Goal: Task Accomplishment & Management: Manage account settings

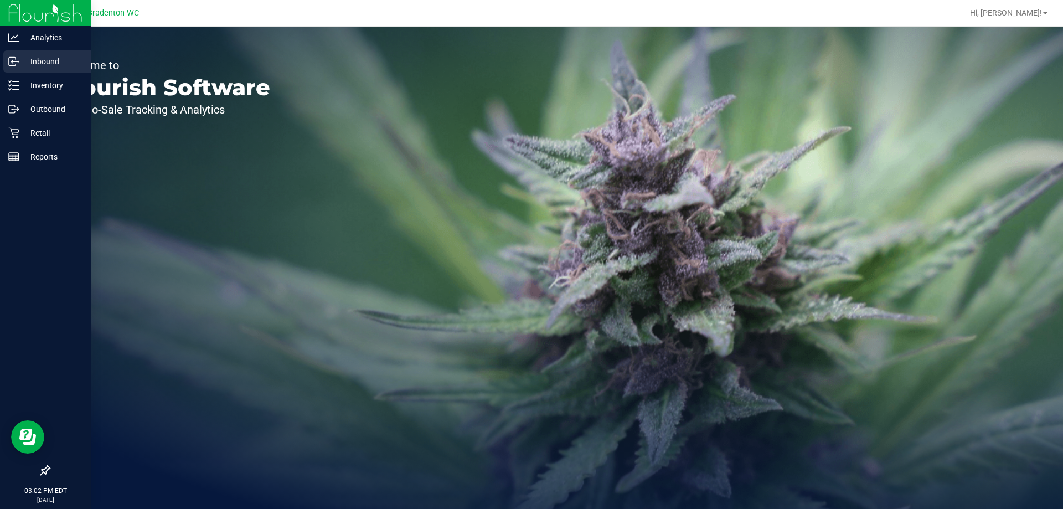
click at [12, 60] on icon at bounding box center [12, 61] width 2 height 2
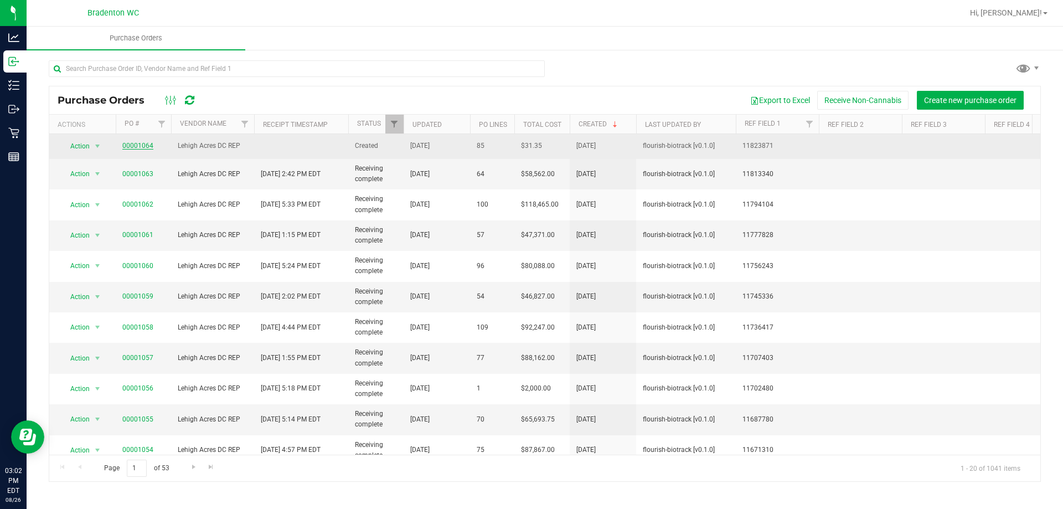
click at [140, 146] on link "00001064" at bounding box center [137, 146] width 31 height 8
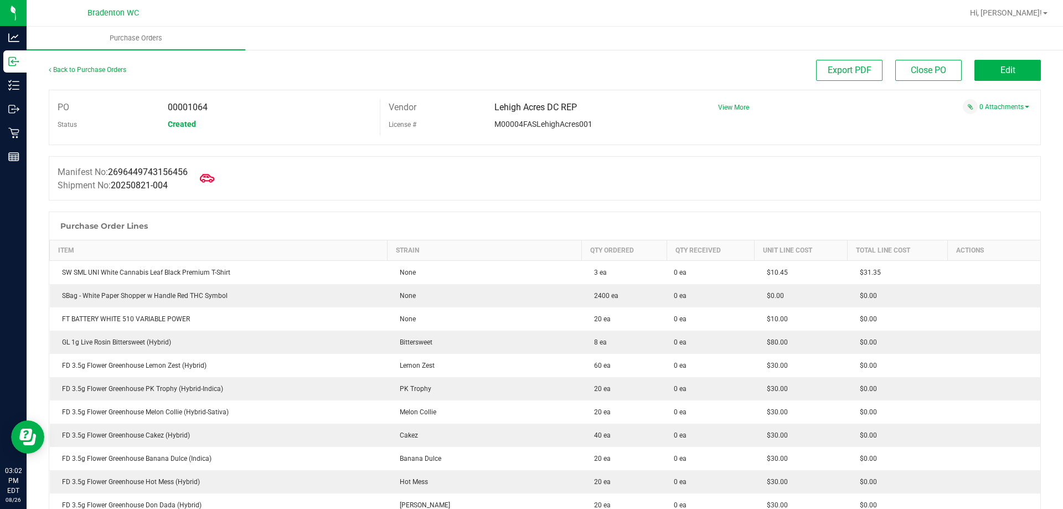
click at [211, 178] on icon at bounding box center [207, 178] width 14 height 14
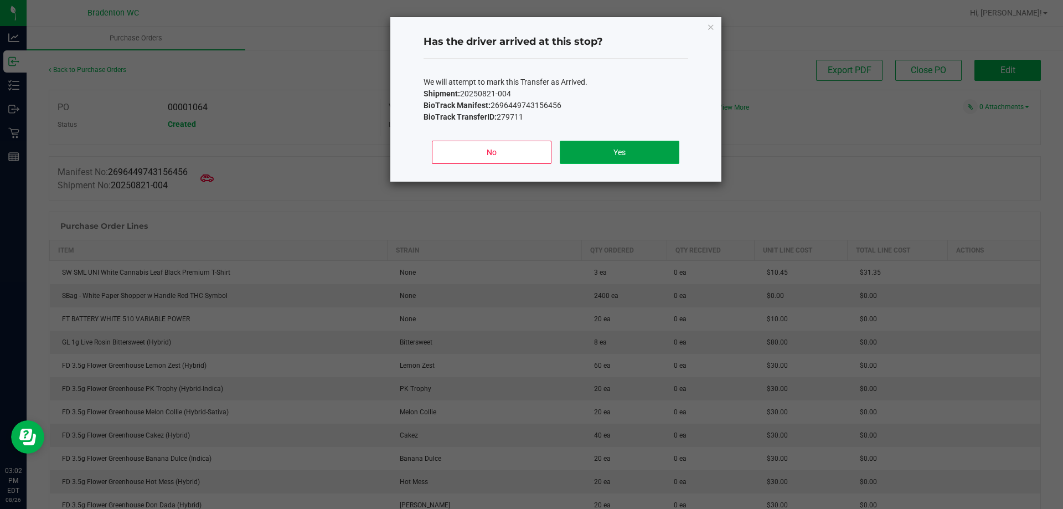
click at [611, 154] on button "Yes" at bounding box center [619, 152] width 119 height 23
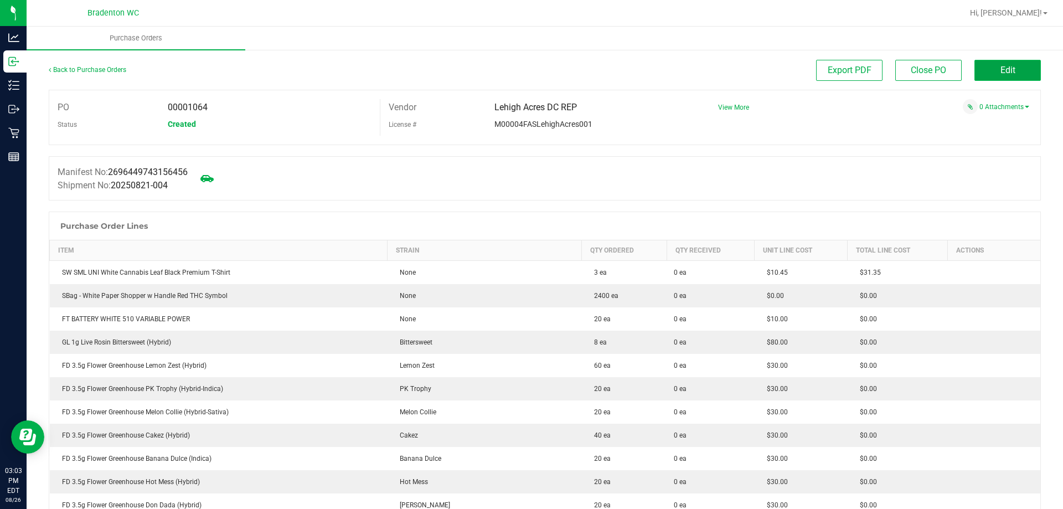
click at [1008, 67] on button "Edit" at bounding box center [1008, 70] width 66 height 21
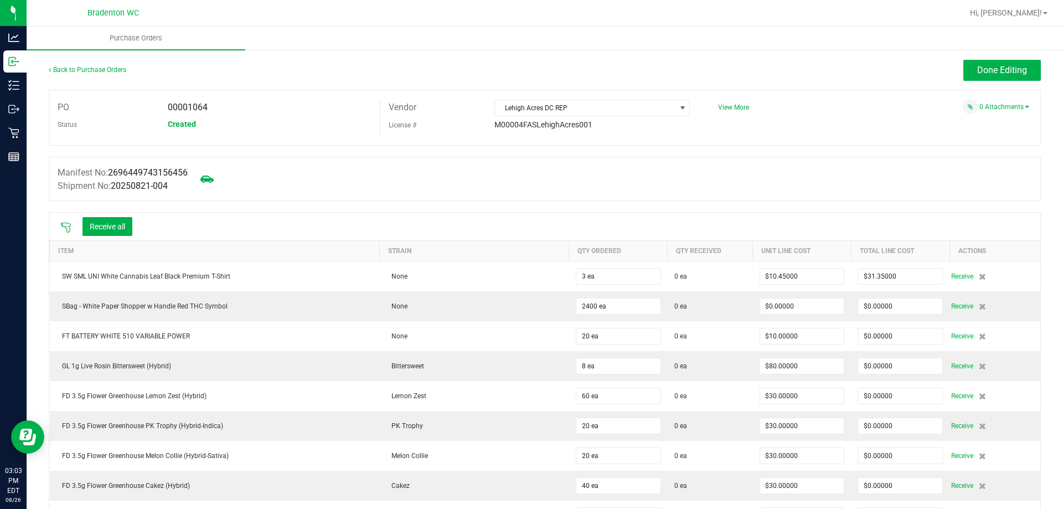
click at [65, 226] on icon at bounding box center [66, 228] width 10 height 10
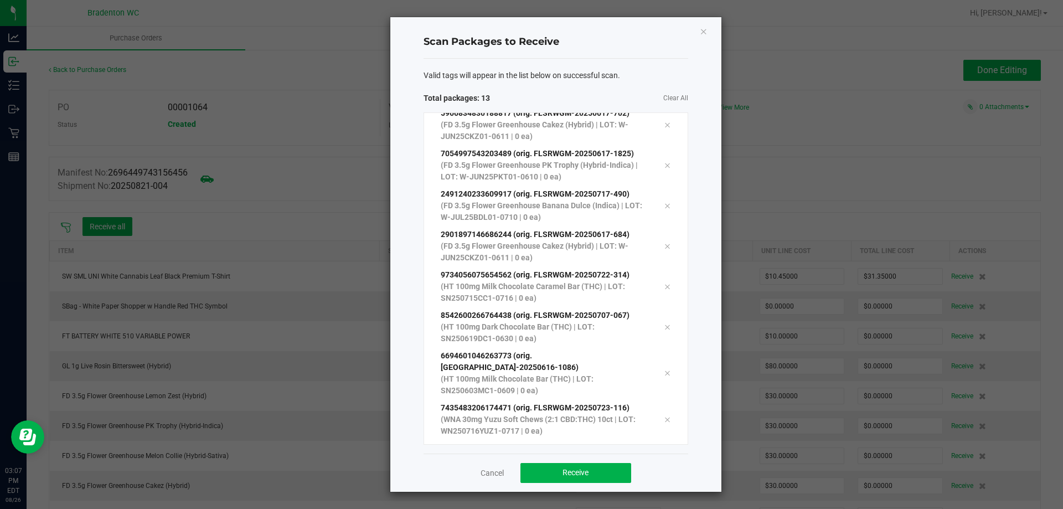
scroll to position [182, 0]
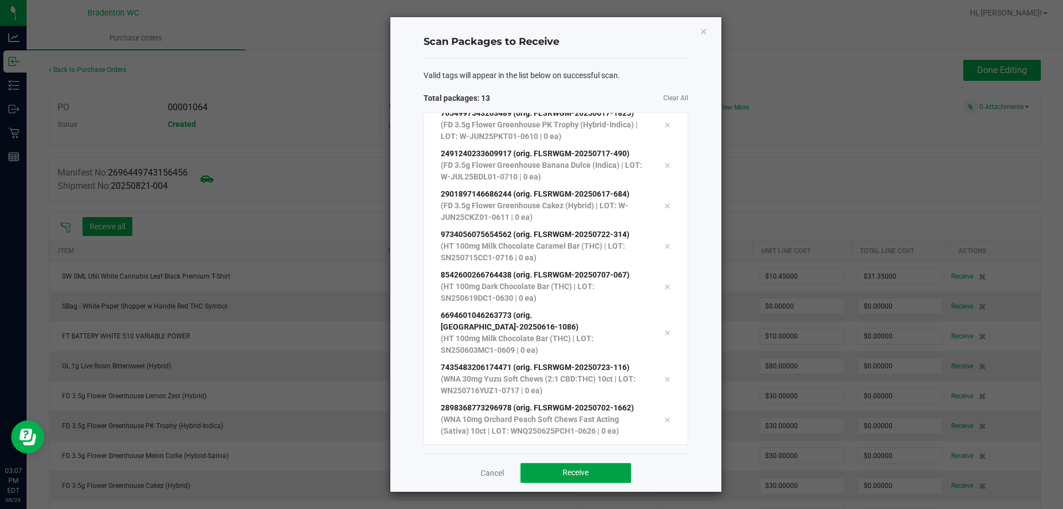
click at [591, 475] on button "Receive" at bounding box center [576, 473] width 111 height 20
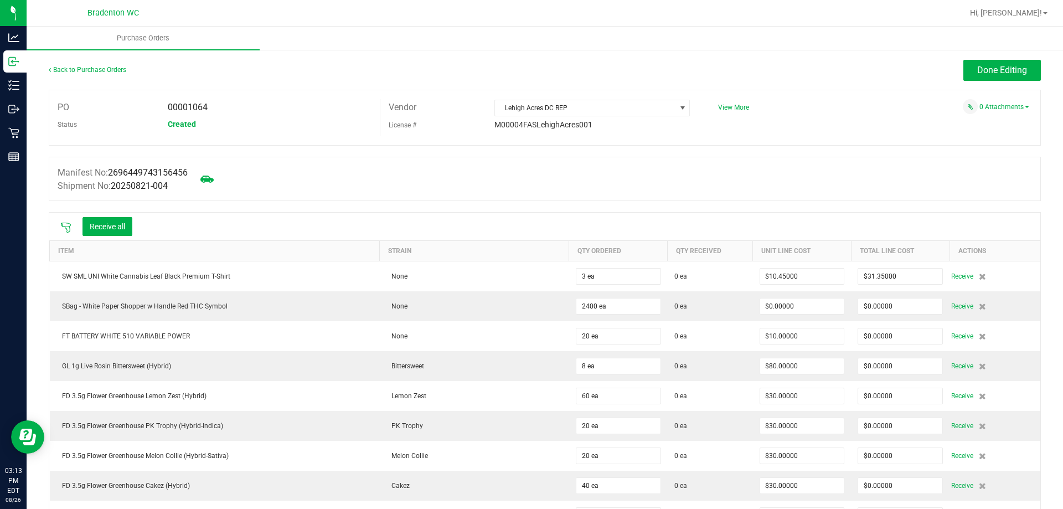
click at [64, 223] on icon at bounding box center [66, 228] width 10 height 10
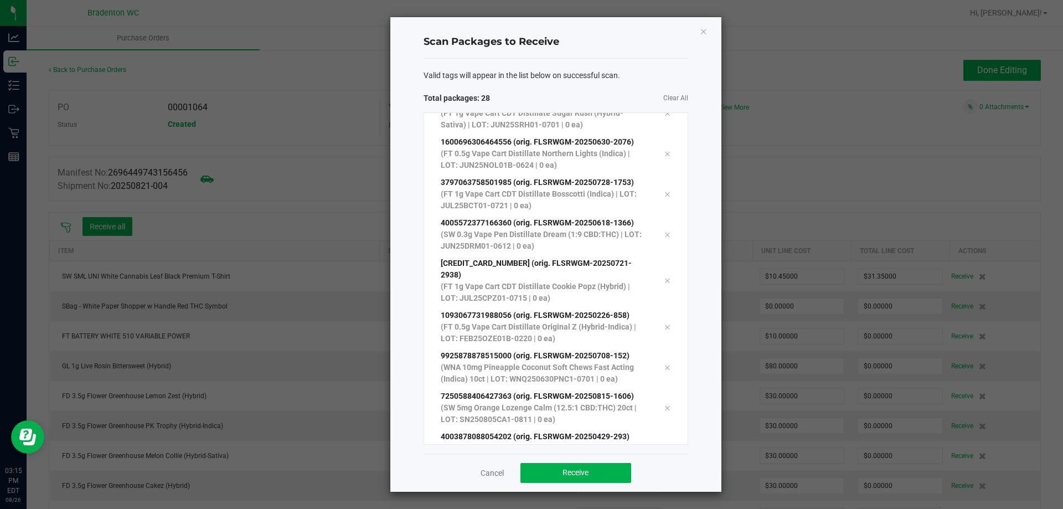
scroll to position [788, 0]
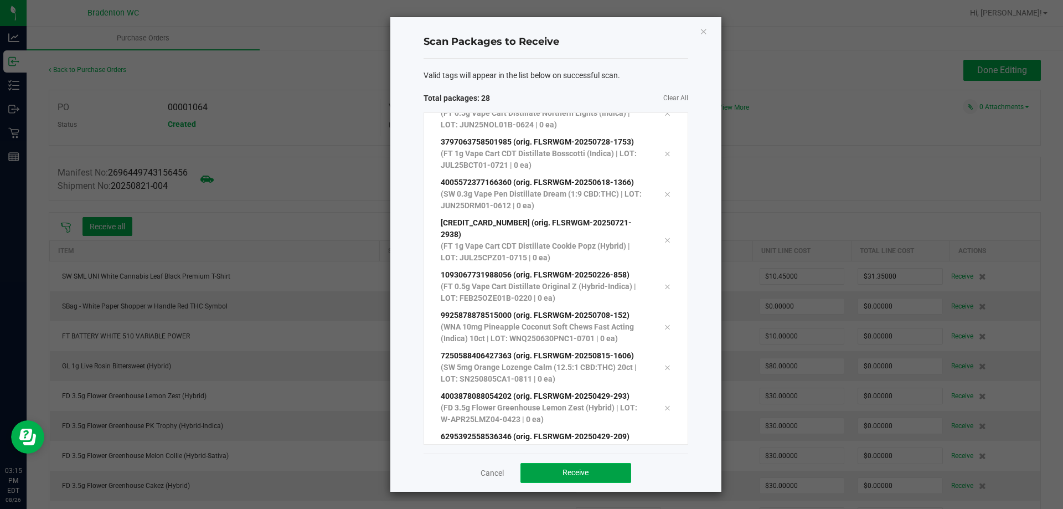
click at [573, 471] on span "Receive" at bounding box center [576, 472] width 26 height 9
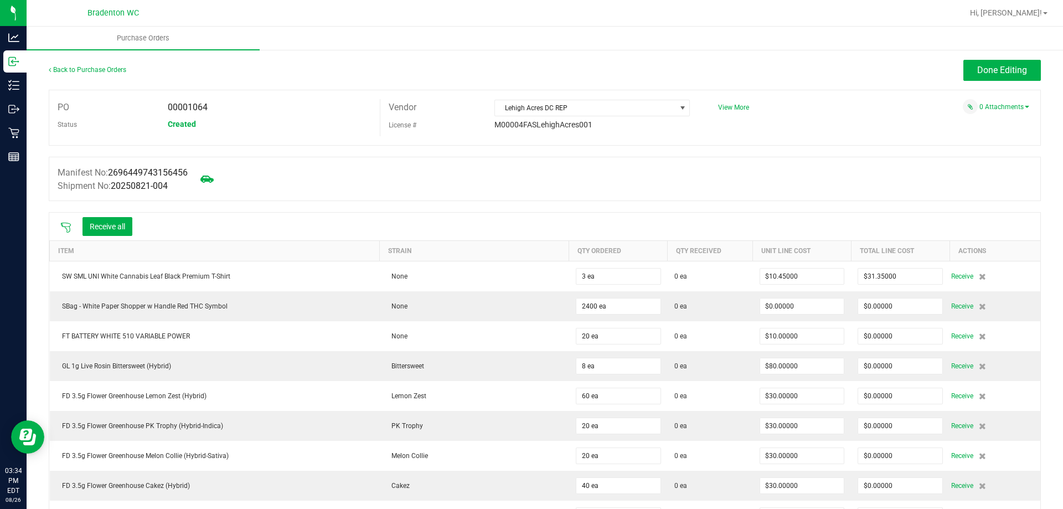
click at [66, 228] on icon at bounding box center [66, 228] width 10 height 10
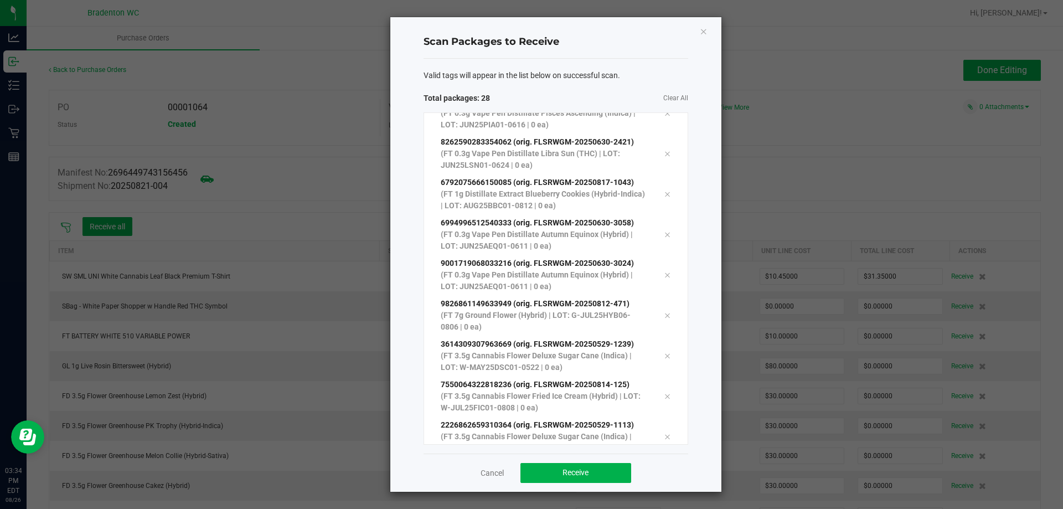
scroll to position [829, 0]
click at [582, 470] on span "Receive" at bounding box center [576, 472] width 26 height 9
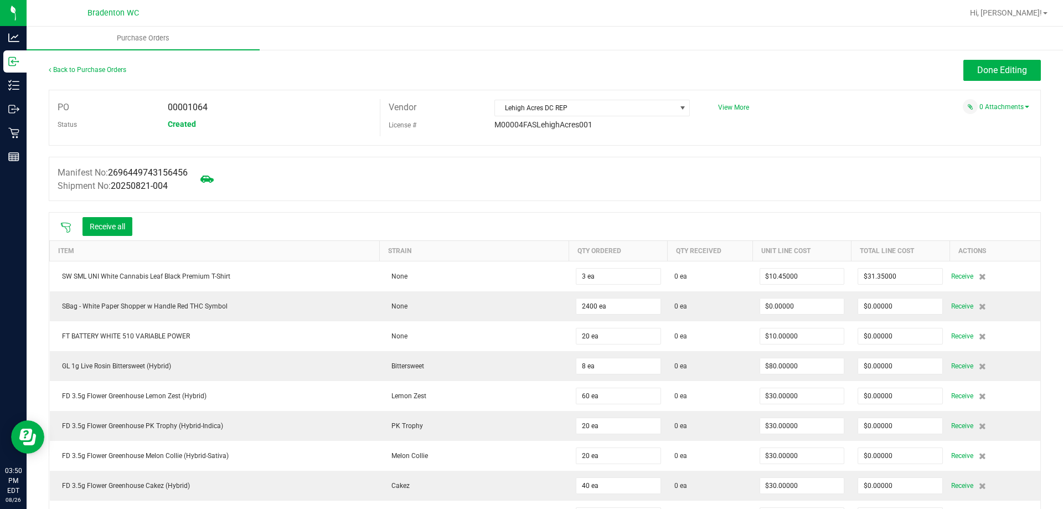
click at [64, 223] on icon at bounding box center [65, 227] width 11 height 11
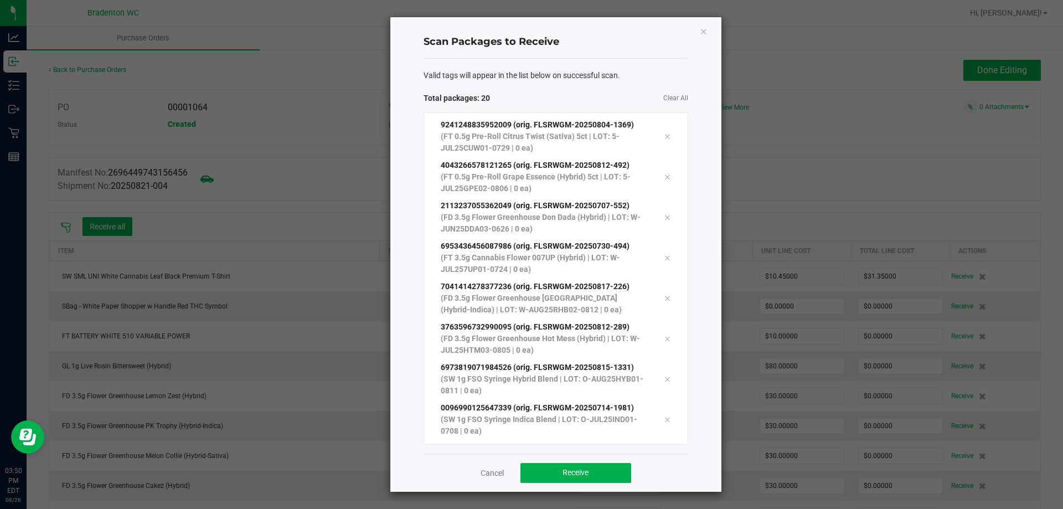
scroll to position [505, 0]
click at [585, 471] on span "Receive" at bounding box center [576, 472] width 26 height 9
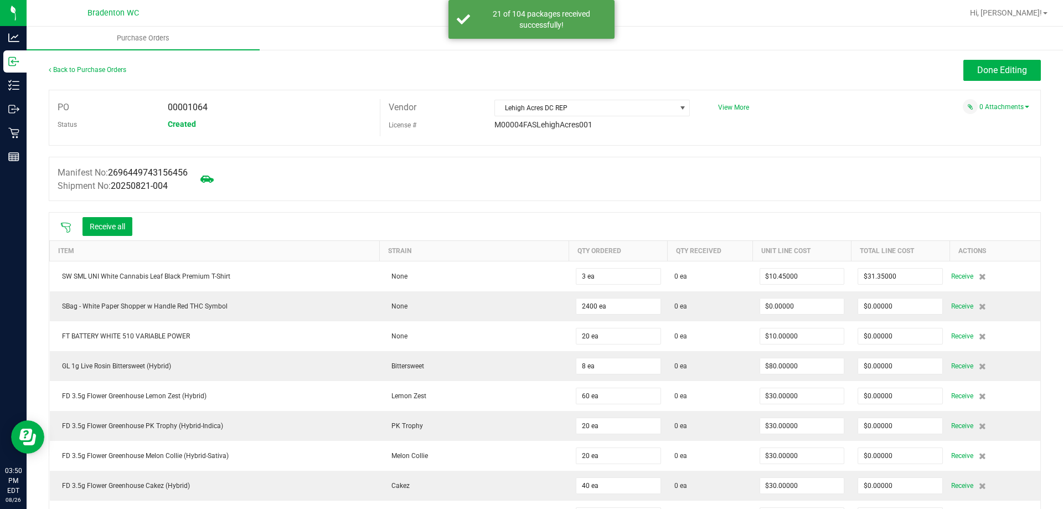
click at [70, 223] on icon at bounding box center [65, 227] width 11 height 11
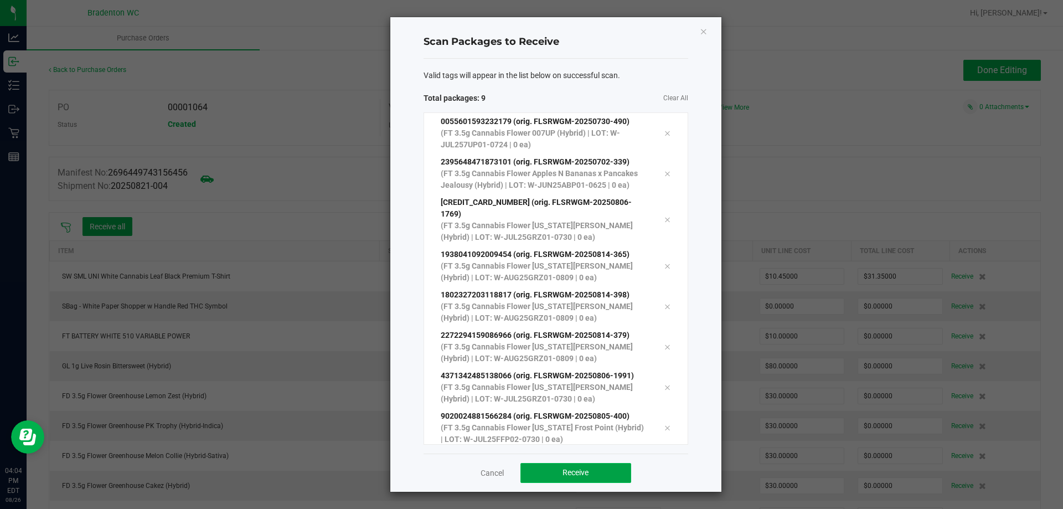
click at [580, 474] on span "Receive" at bounding box center [576, 472] width 26 height 9
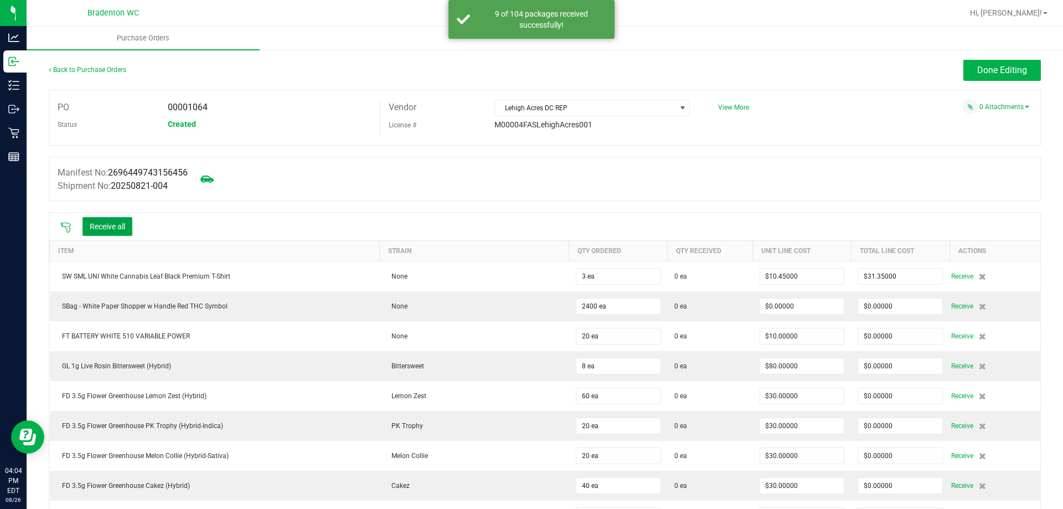
click at [113, 224] on button "Receive all" at bounding box center [108, 226] width 50 height 19
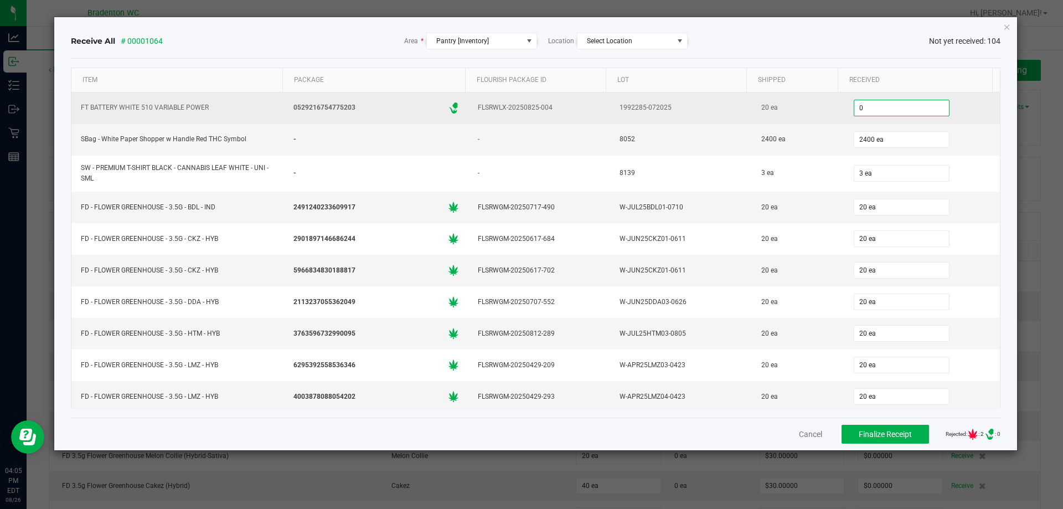
click at [894, 106] on input "0" at bounding box center [902, 108] width 95 height 16
type input "20 ea"
click at [958, 110] on div "20 ea" at bounding box center [922, 108] width 143 height 22
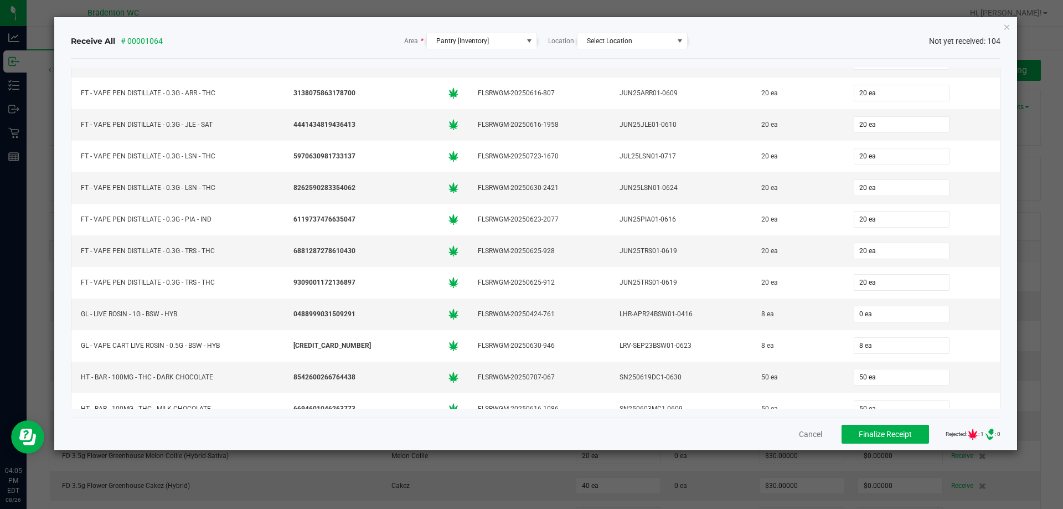
scroll to position [2557, 0]
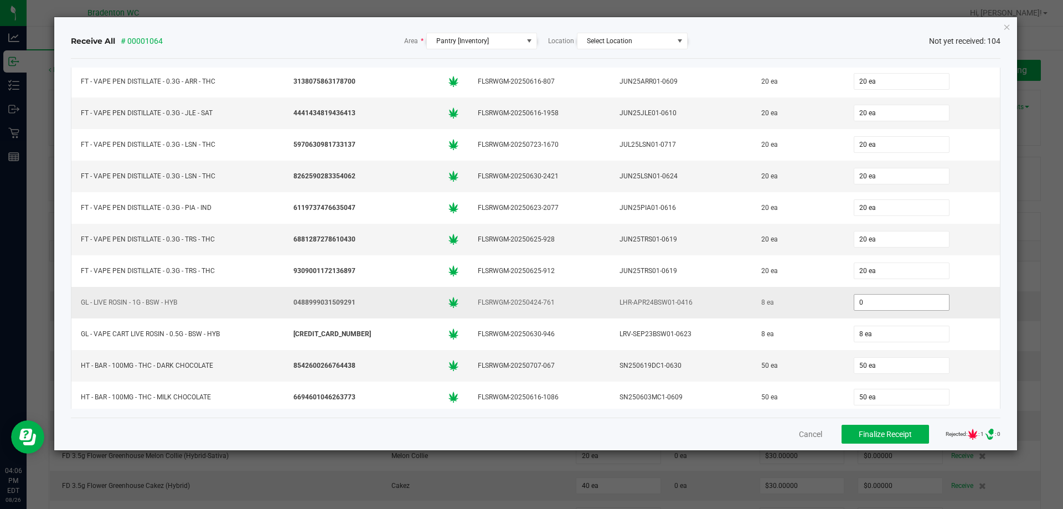
click at [855, 302] on input "0" at bounding box center [902, 303] width 95 height 16
type input "8 ea"
click at [865, 430] on span "Finalize Receipt" at bounding box center [885, 434] width 53 height 9
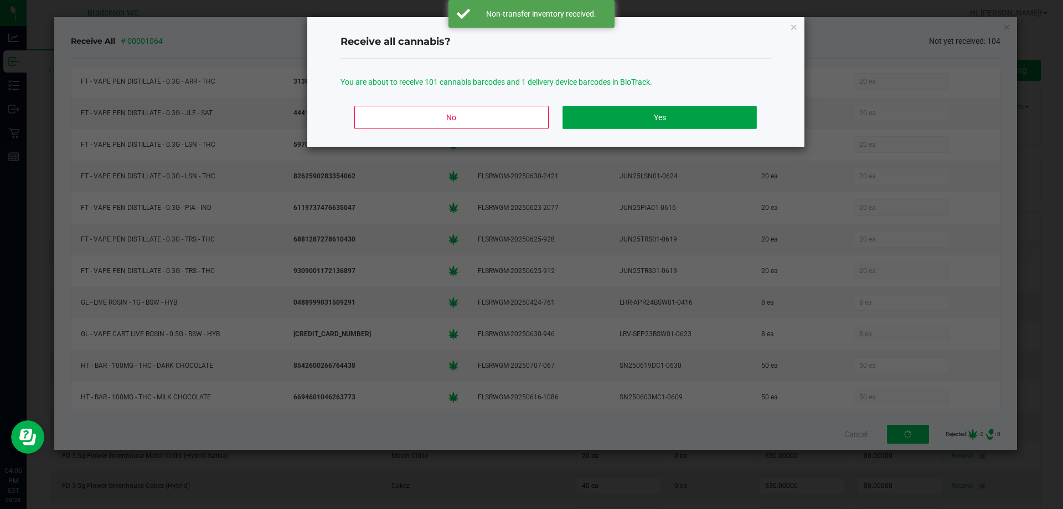
click at [611, 115] on button "Yes" at bounding box center [660, 117] width 194 height 23
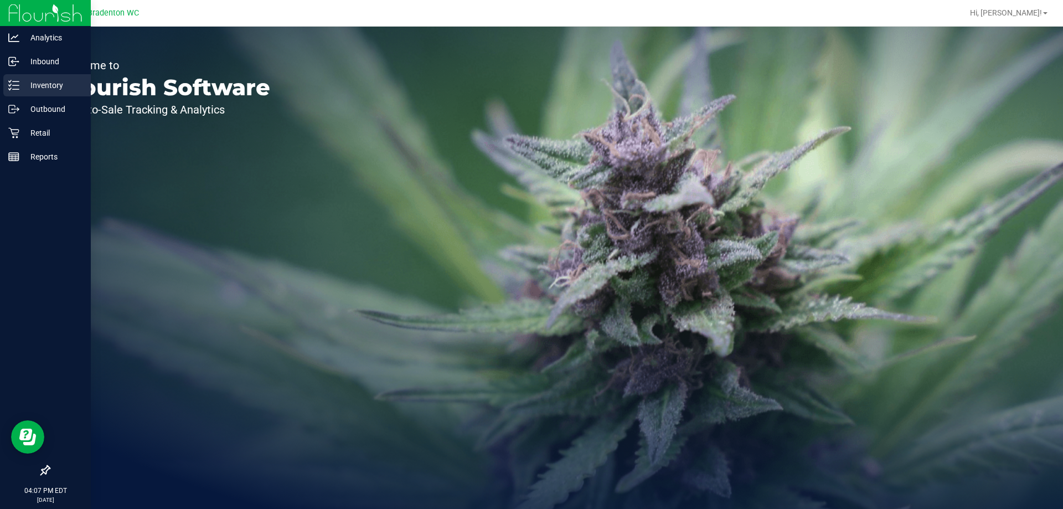
click at [41, 85] on p "Inventory" at bounding box center [52, 85] width 66 height 13
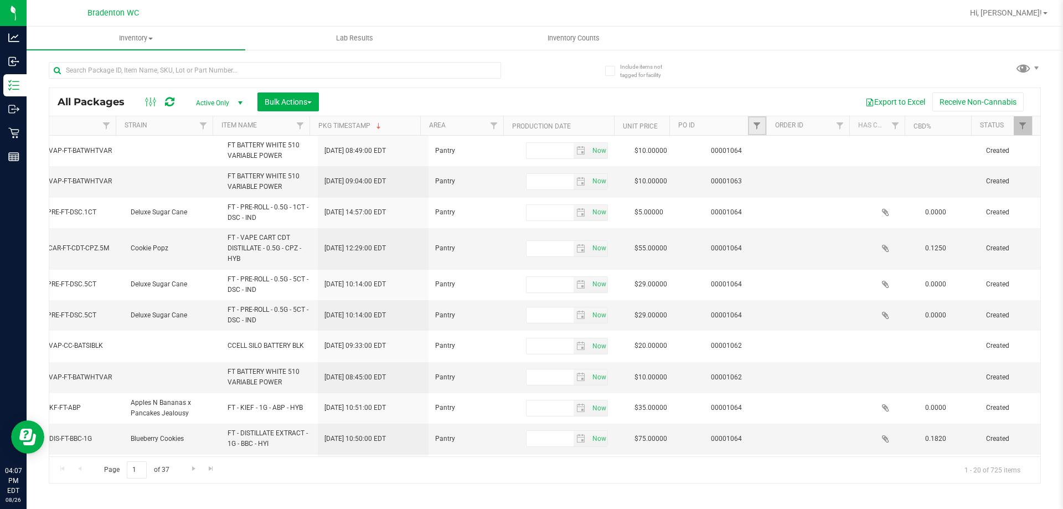
click at [762, 123] on link "Filter" at bounding box center [757, 125] width 18 height 19
click at [801, 148] on input "text" at bounding box center [812, 150] width 114 height 17
type input "1064"
click at [785, 186] on button "Filter" at bounding box center [781, 179] width 53 height 24
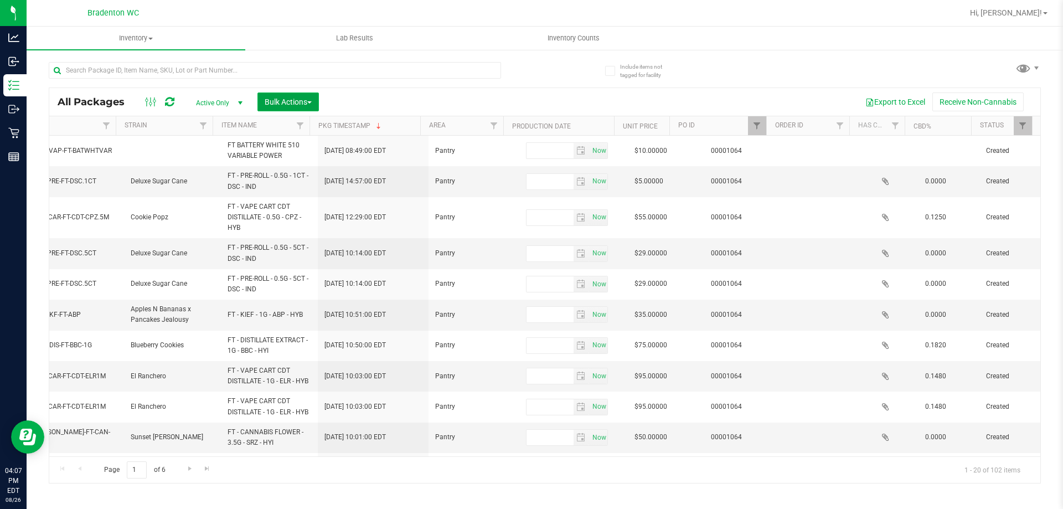
click at [300, 101] on span "Bulk Actions" at bounding box center [288, 101] width 47 height 9
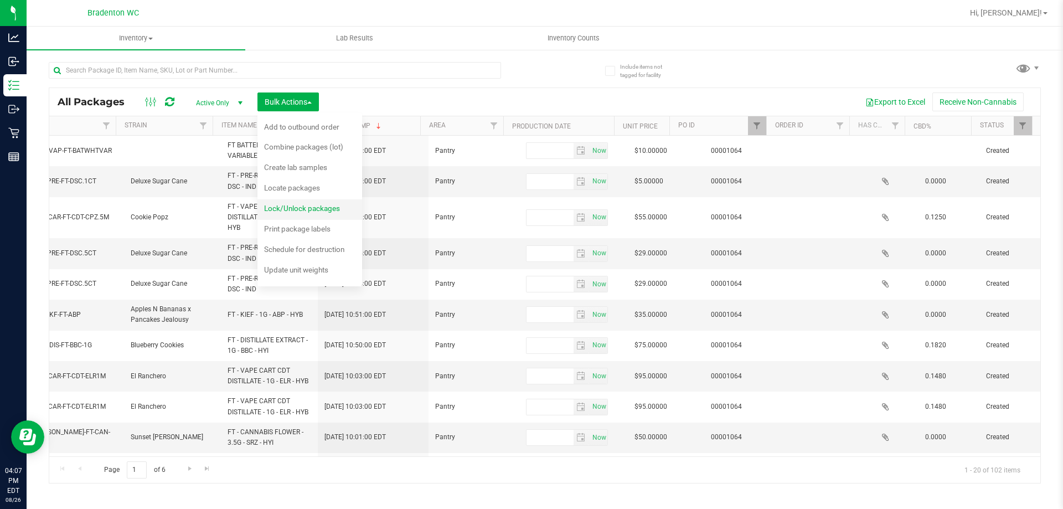
click at [310, 208] on span "Lock/Unlock packages" at bounding box center [302, 208] width 76 height 9
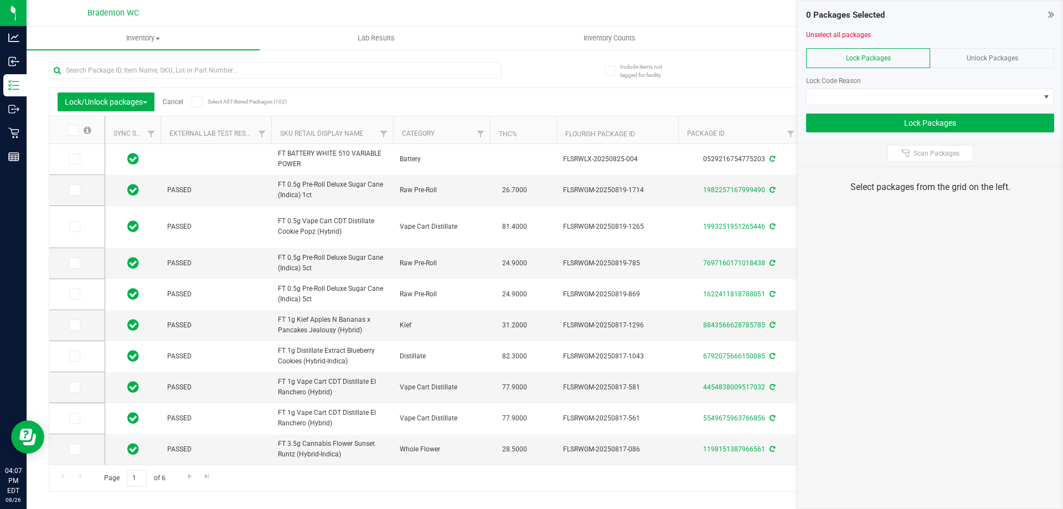
click at [194, 100] on span at bounding box center [197, 101] width 11 height 11
click at [0, 0] on input "Select All Filtered Packages (102)" at bounding box center [0, 0] width 0 height 0
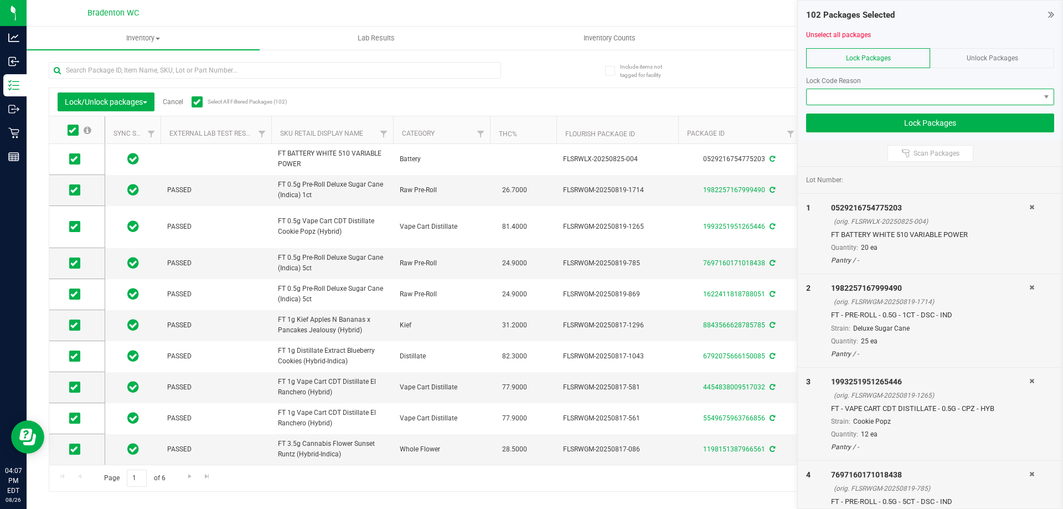
click at [858, 93] on span at bounding box center [923, 97] width 233 height 16
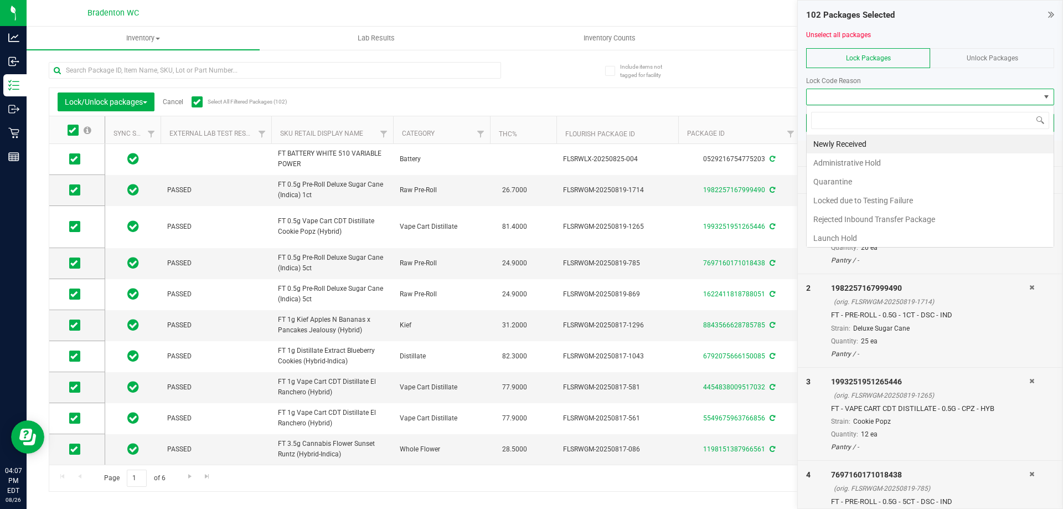
scroll to position [17, 248]
click at [834, 145] on li "Newly Received" at bounding box center [930, 144] width 247 height 19
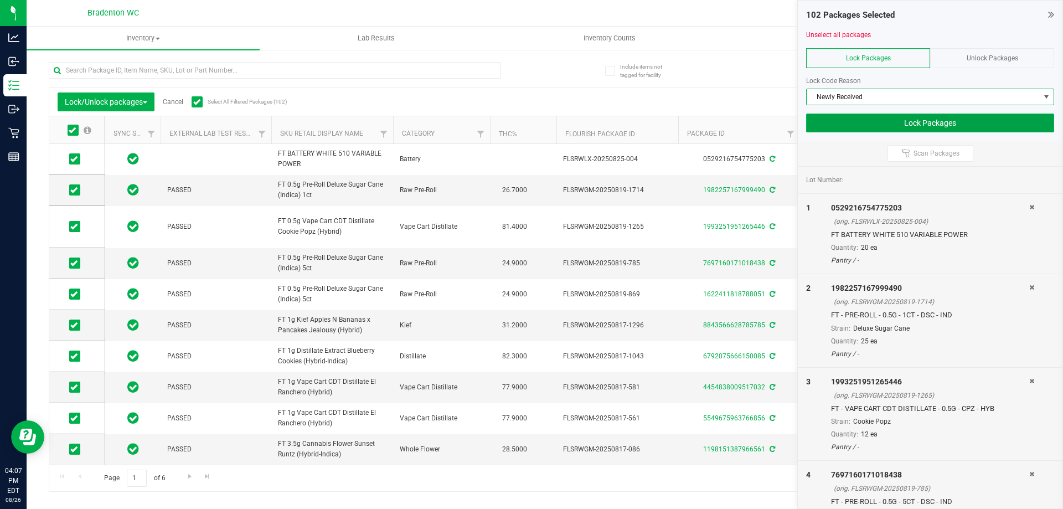
click at [855, 127] on button "Lock Packages" at bounding box center [930, 123] width 248 height 19
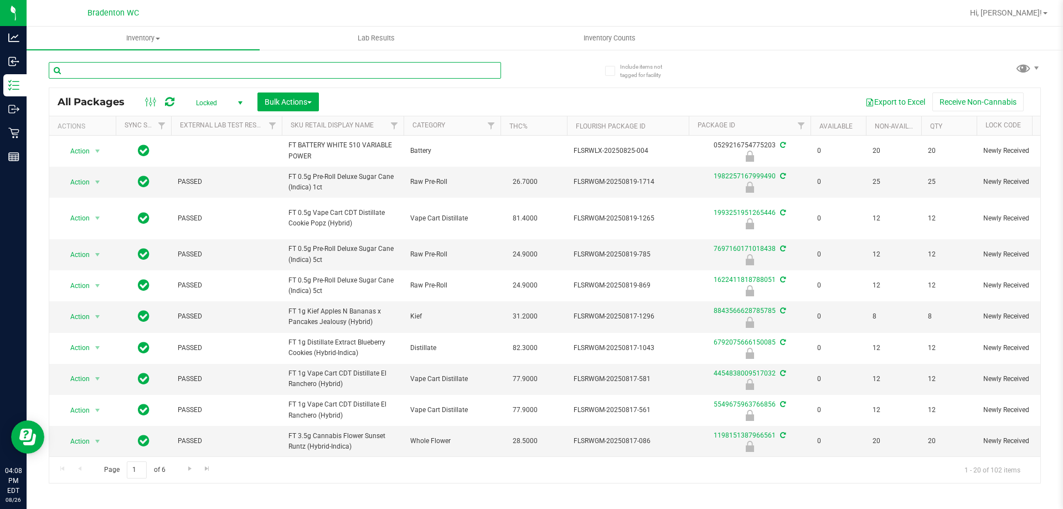
click at [255, 71] on input "text" at bounding box center [275, 70] width 452 height 17
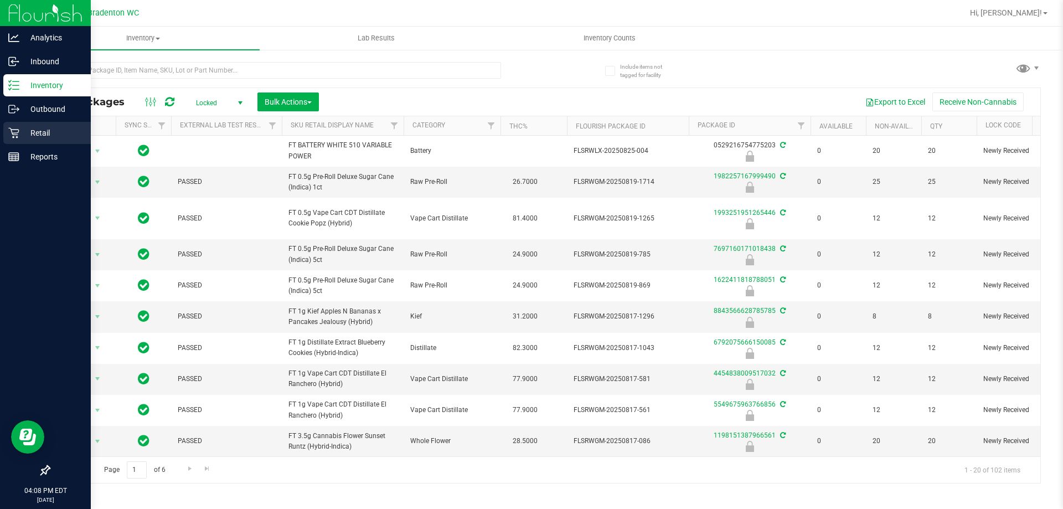
click at [21, 129] on p "Retail" at bounding box center [52, 132] width 66 height 13
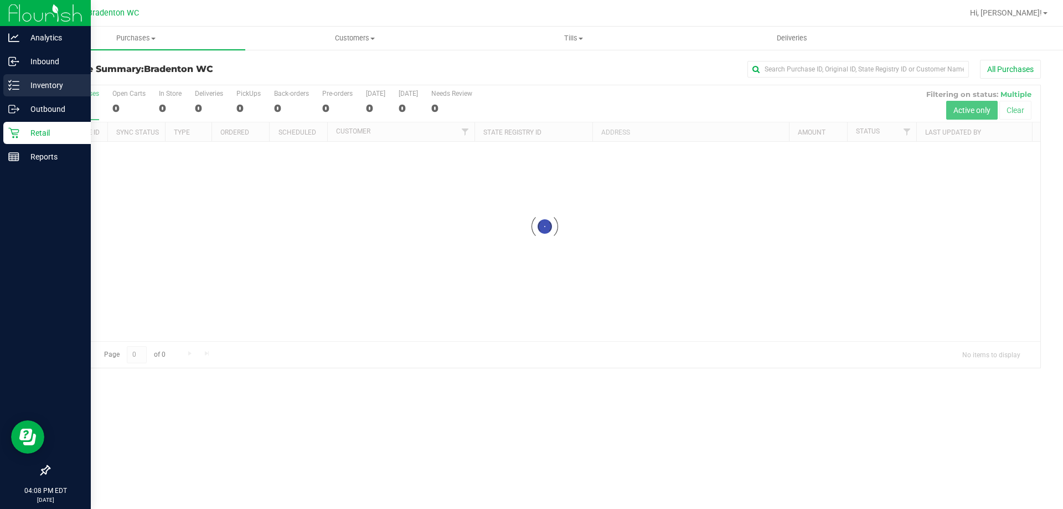
click at [34, 84] on p "Inventory" at bounding box center [52, 85] width 66 height 13
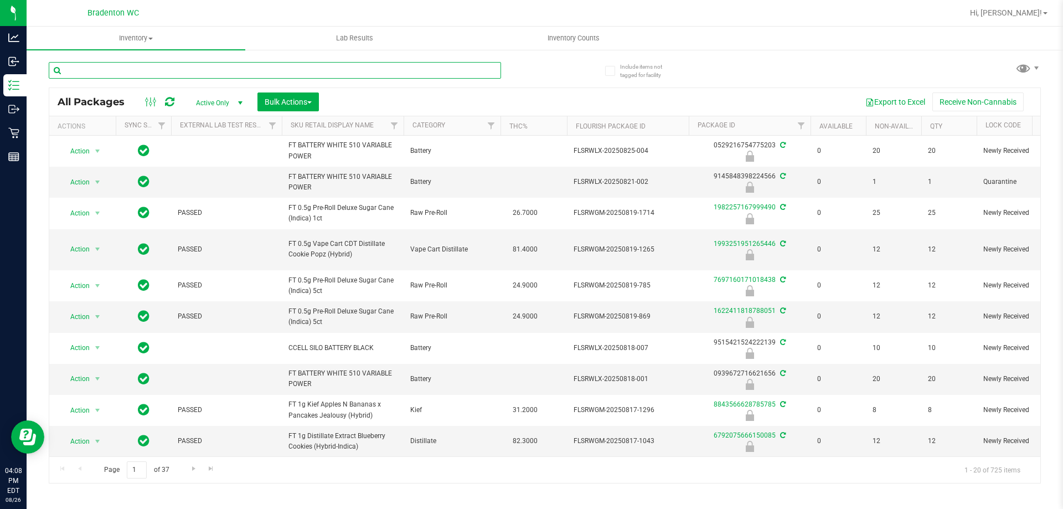
click at [344, 69] on input "text" at bounding box center [275, 70] width 452 height 17
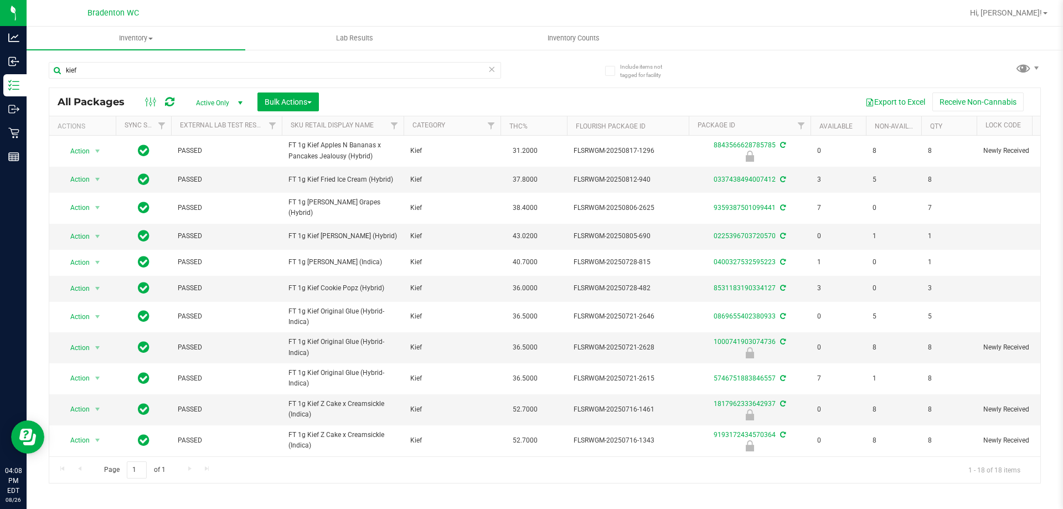
click at [380, 128] on th "Sku Retail Display Name" at bounding box center [343, 125] width 122 height 19
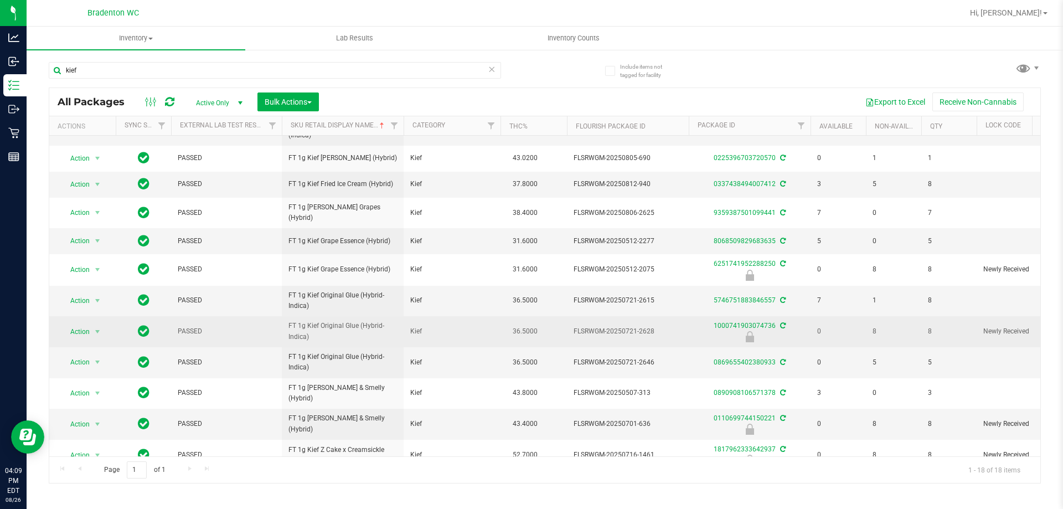
scroll to position [210, 0]
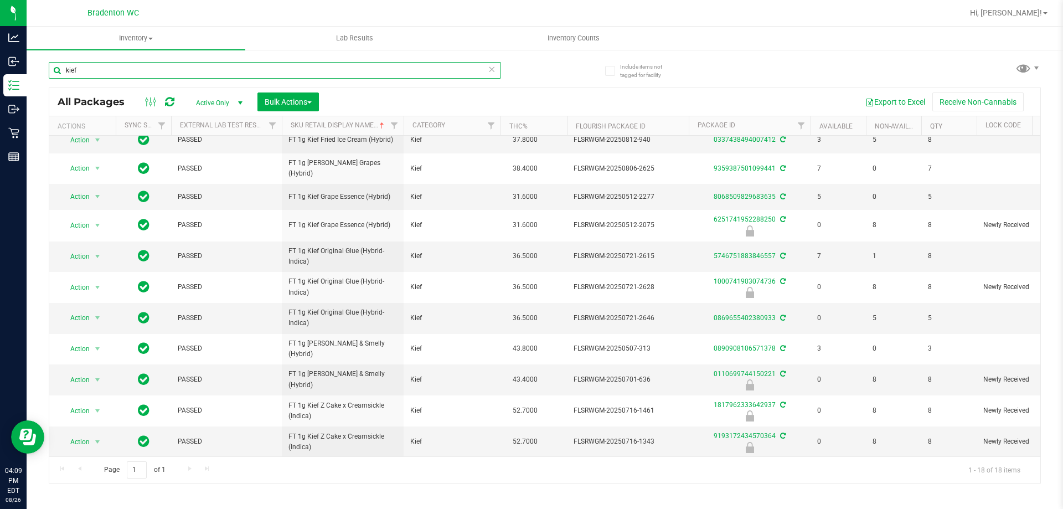
click at [131, 68] on input "kief" at bounding box center [275, 70] width 452 height 17
click at [130, 68] on input "kief" at bounding box center [275, 70] width 452 height 17
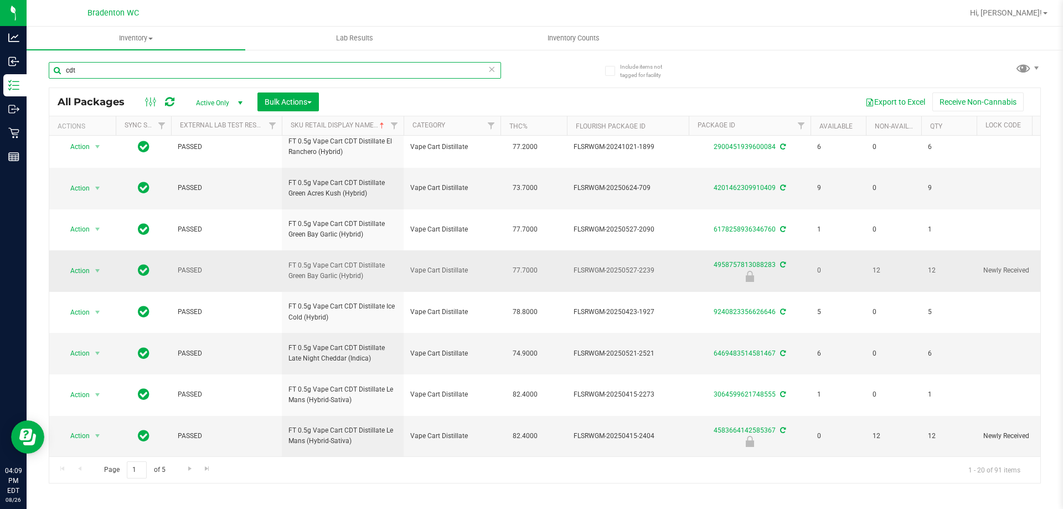
scroll to position [513, 0]
click at [193, 465] on span "Go to the next page" at bounding box center [190, 468] width 9 height 9
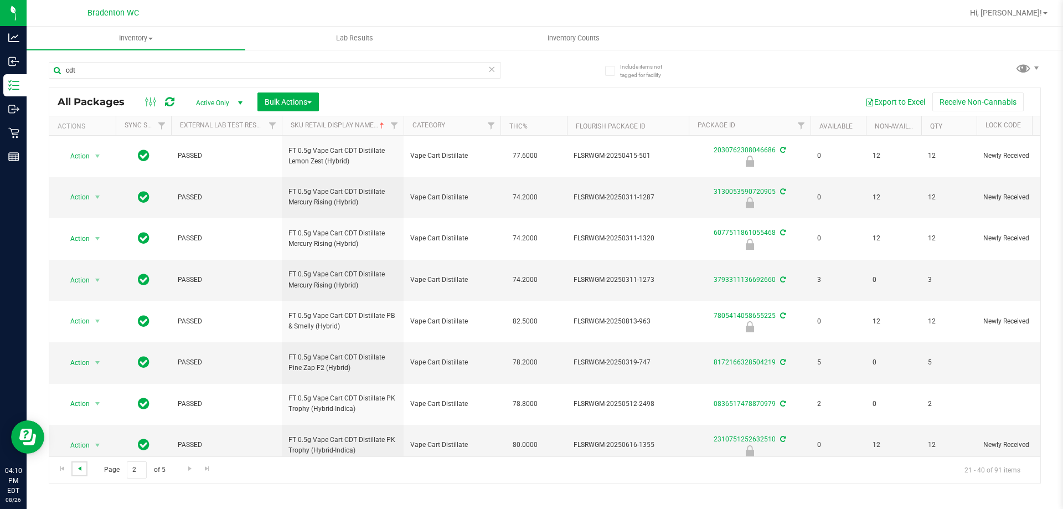
click at [83, 467] on span "Go to the previous page" at bounding box center [79, 468] width 9 height 9
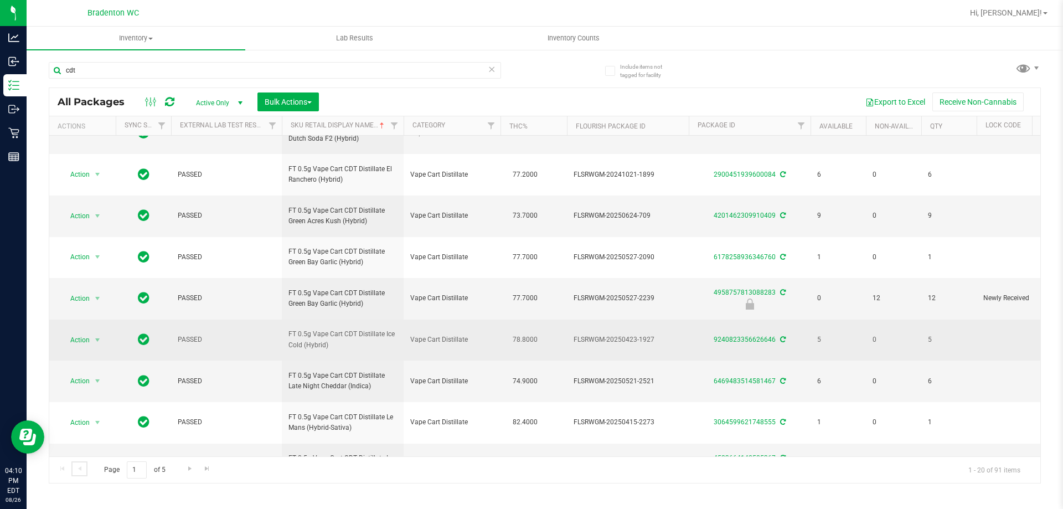
scroll to position [513, 0]
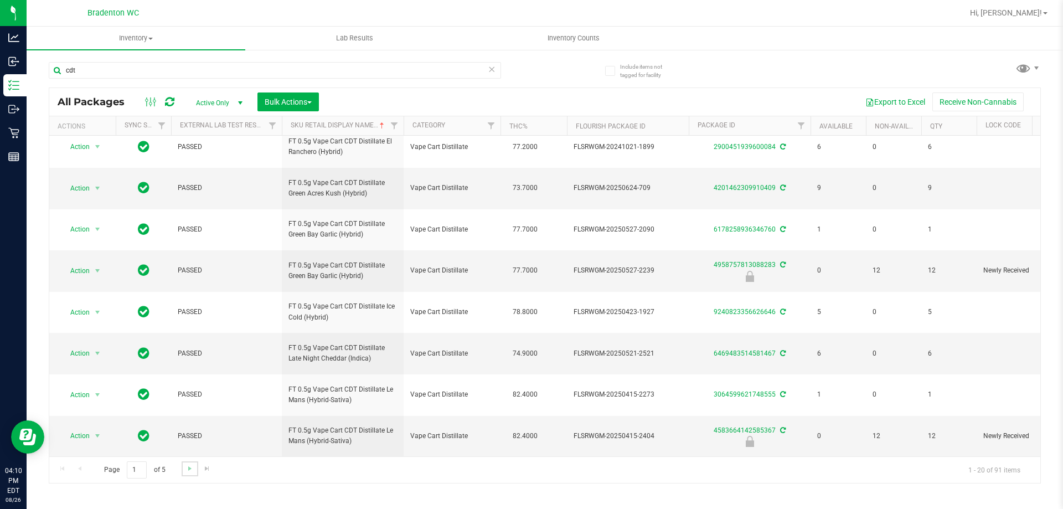
click at [185, 474] on link "Go to the next page" at bounding box center [190, 468] width 16 height 15
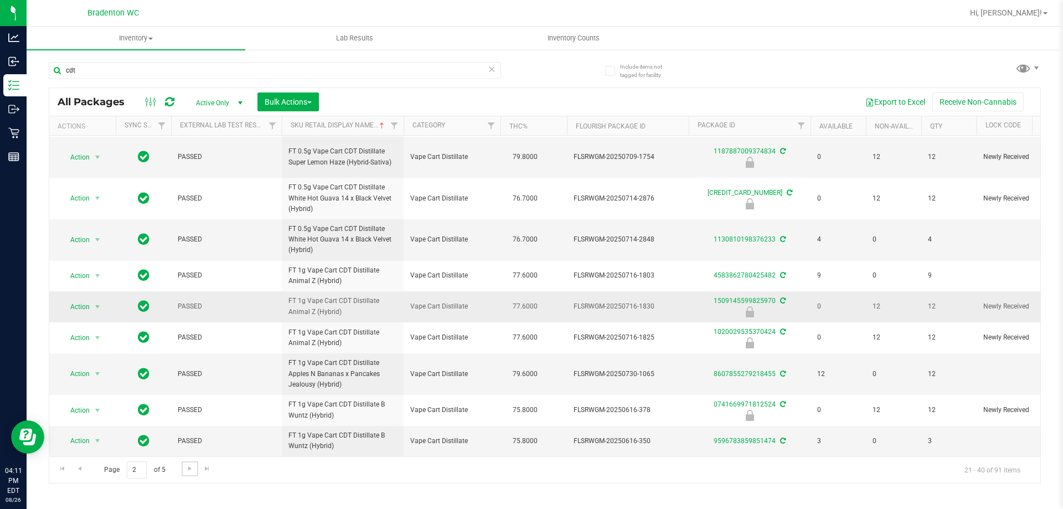
scroll to position [513, 0]
click at [191, 468] on span "Go to the next page" at bounding box center [190, 468] width 9 height 9
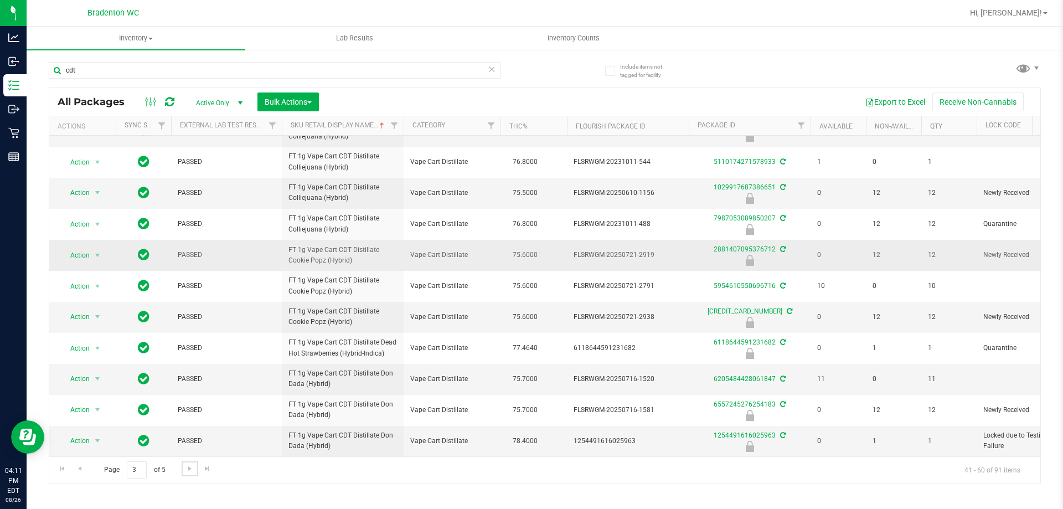
scroll to position [369, 0]
click at [190, 465] on span "Go to the next page" at bounding box center [190, 468] width 9 height 9
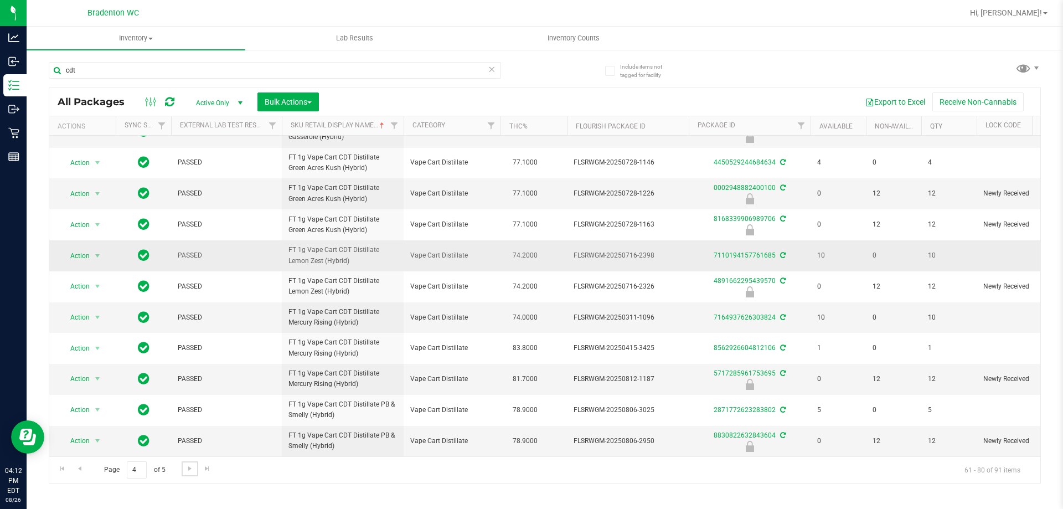
scroll to position [369, 0]
click at [186, 476] on link "Go to the next page" at bounding box center [190, 468] width 16 height 15
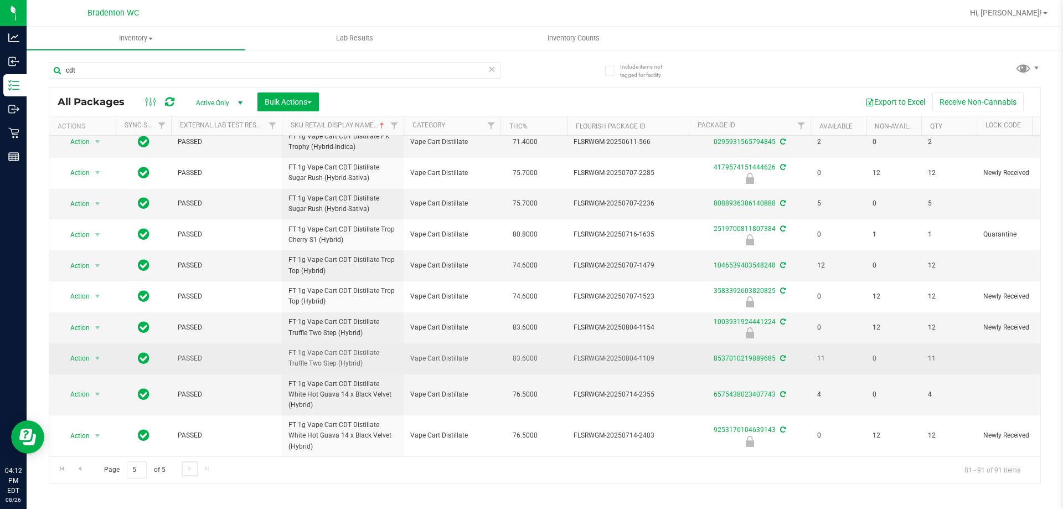
scroll to position [69, 0]
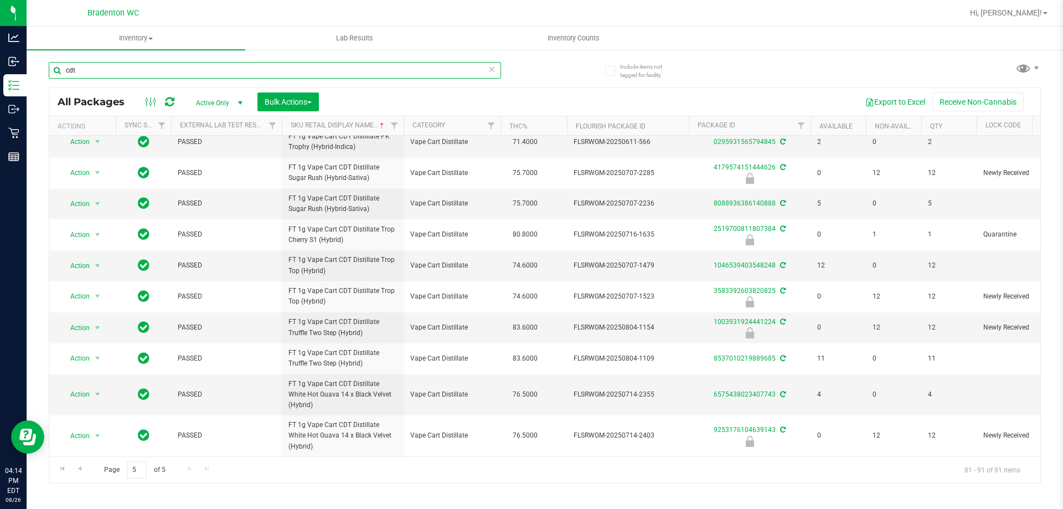
click at [144, 73] on input "cdt" at bounding box center [275, 70] width 452 height 17
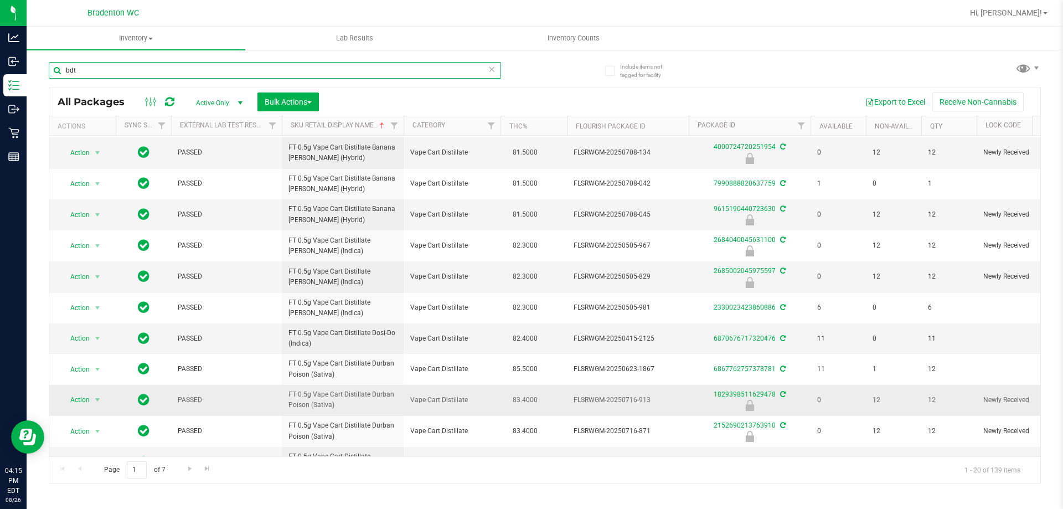
scroll to position [306, 0]
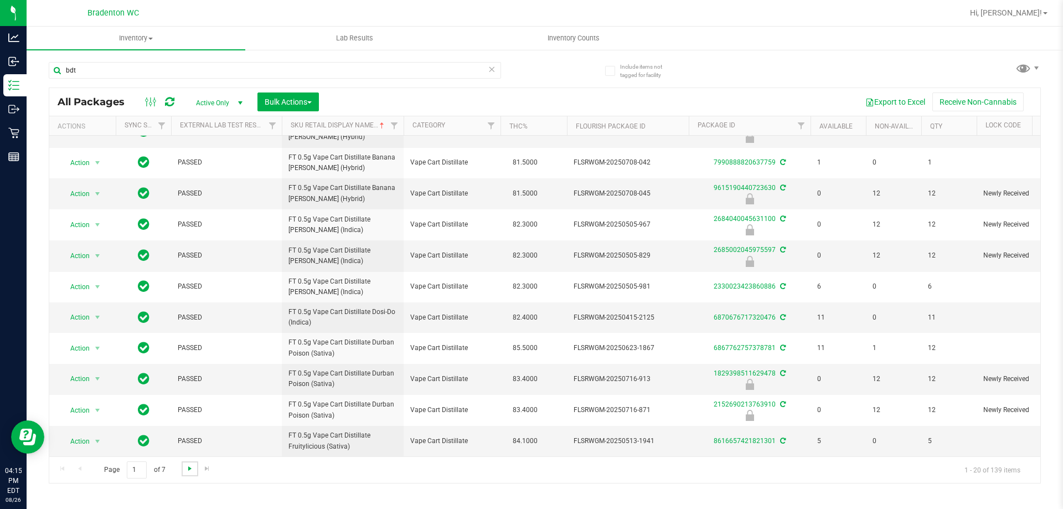
click at [187, 470] on span "Go to the next page" at bounding box center [190, 468] width 9 height 9
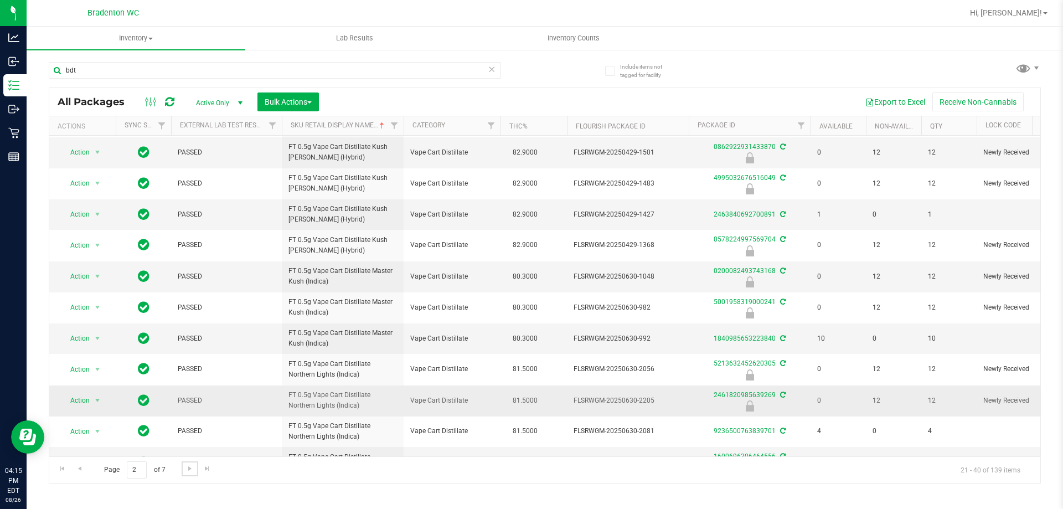
scroll to position [306, 0]
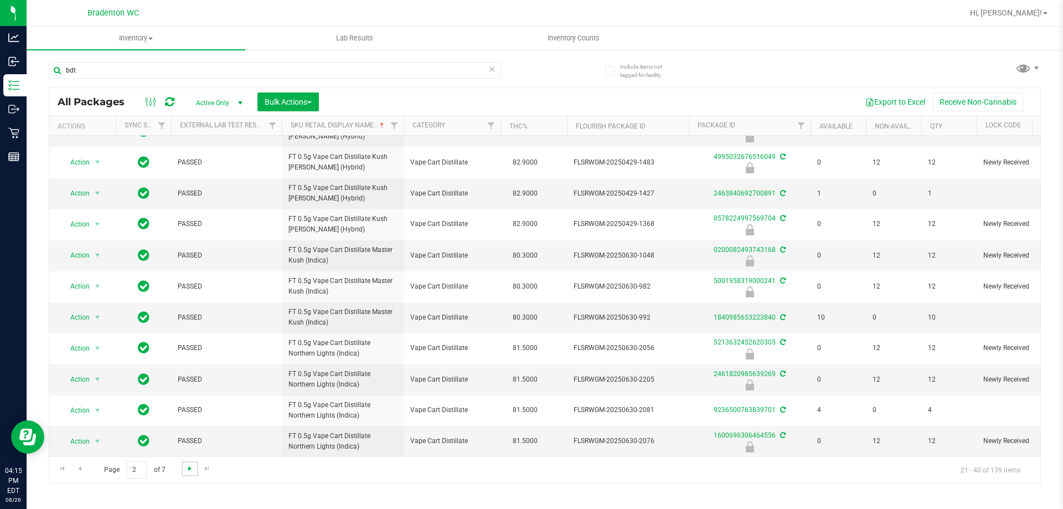
click at [191, 467] on span "Go to the next page" at bounding box center [190, 468] width 9 height 9
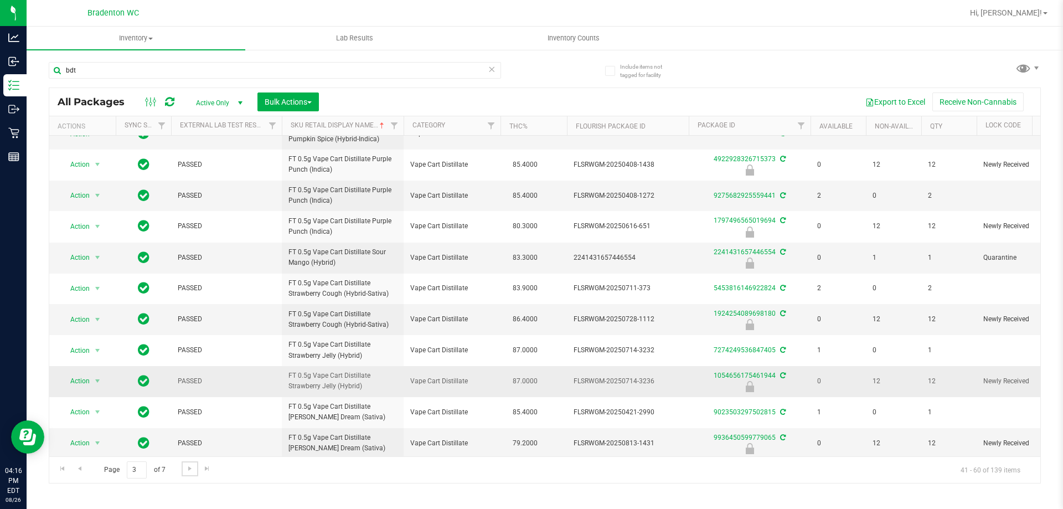
scroll to position [306, 0]
click at [188, 469] on span "Go to the next page" at bounding box center [190, 468] width 9 height 9
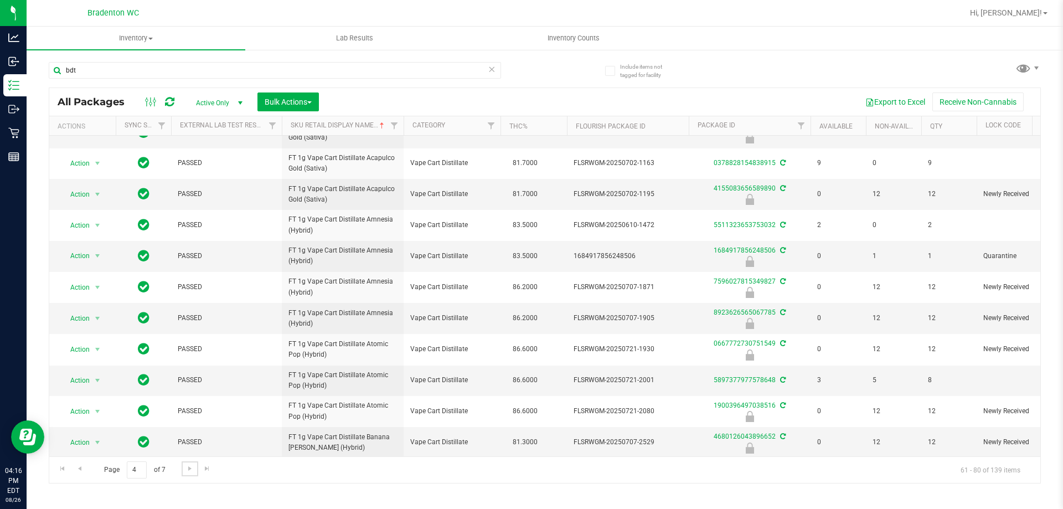
scroll to position [306, 0]
click at [206, 67] on input "bdt" at bounding box center [275, 70] width 452 height 17
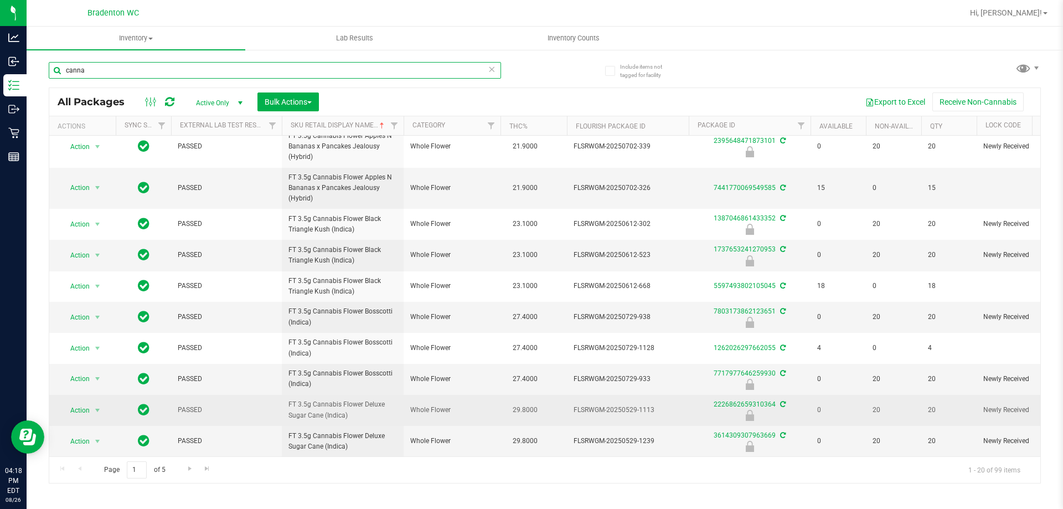
scroll to position [338, 0]
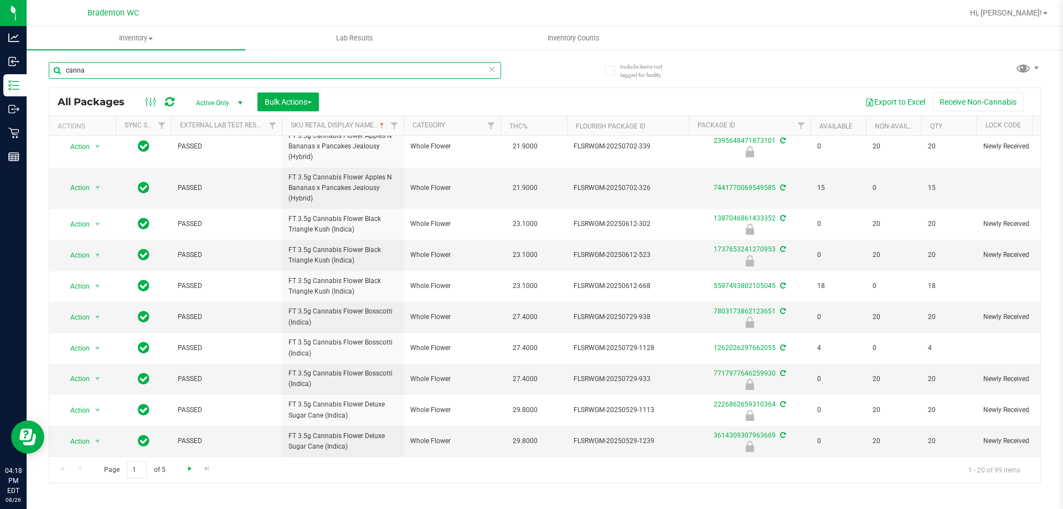
type input "canna"
click at [191, 465] on span "Go to the next page" at bounding box center [190, 468] width 9 height 9
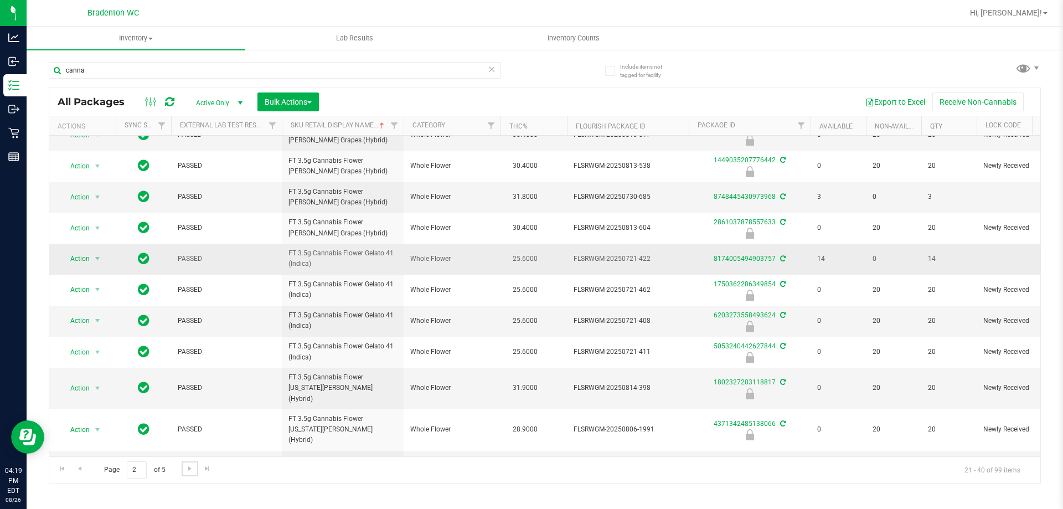
scroll to position [308, 0]
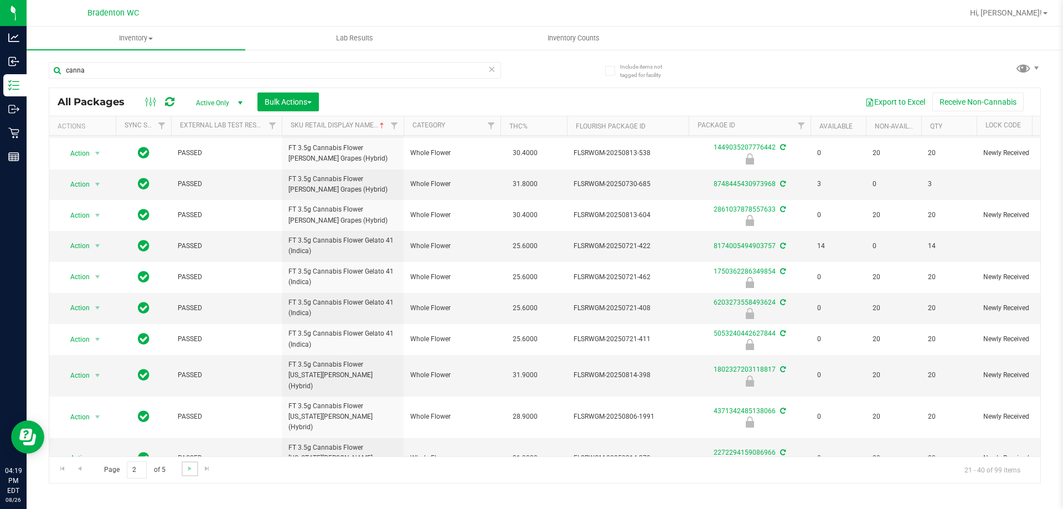
click at [182, 469] on link "Go to the next page" at bounding box center [190, 468] width 16 height 15
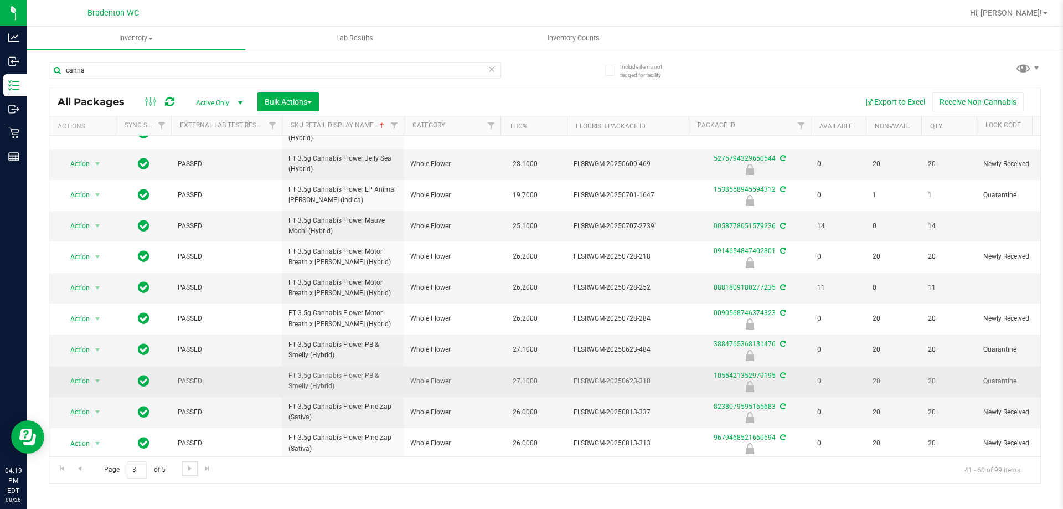
scroll to position [307, 0]
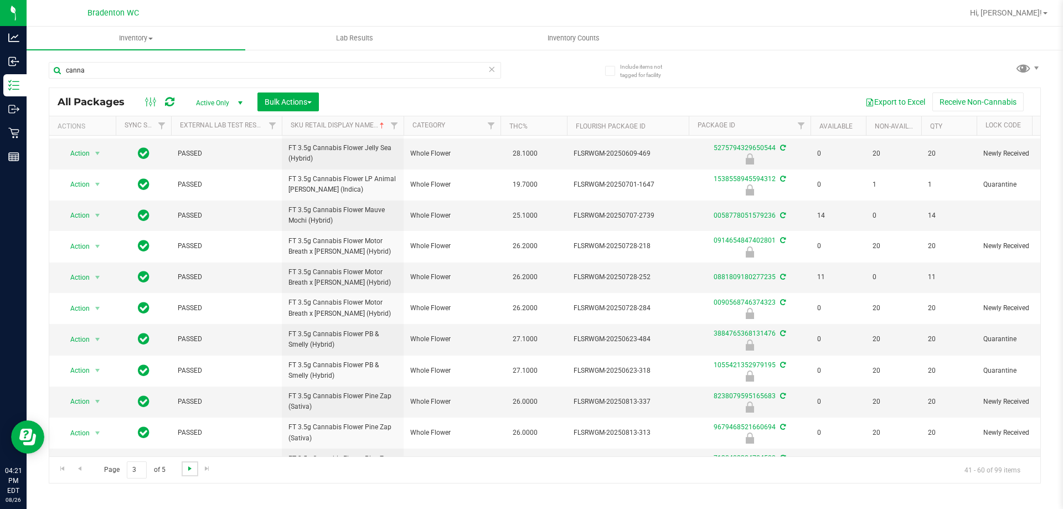
click at [188, 472] on span "Go to the next page" at bounding box center [190, 468] width 9 height 9
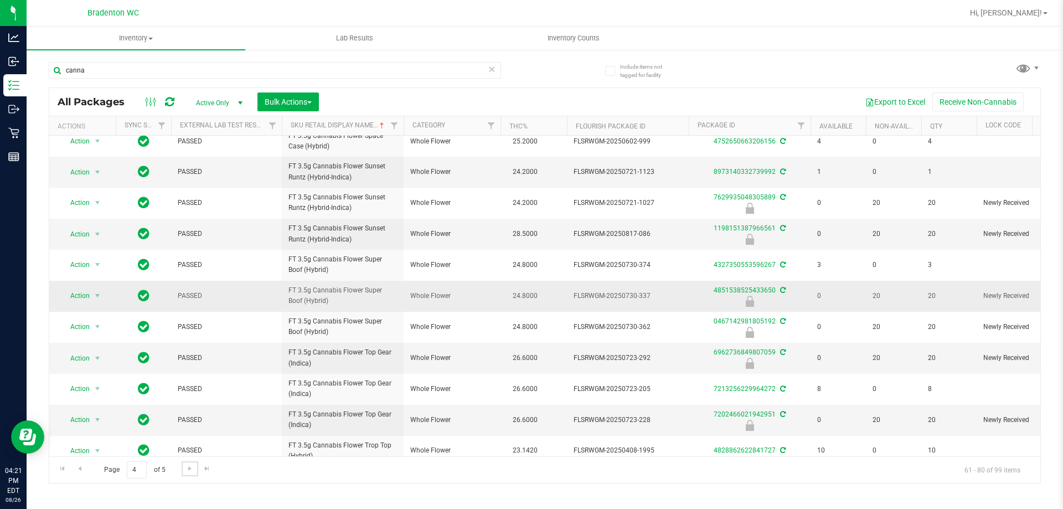
scroll to position [306, 0]
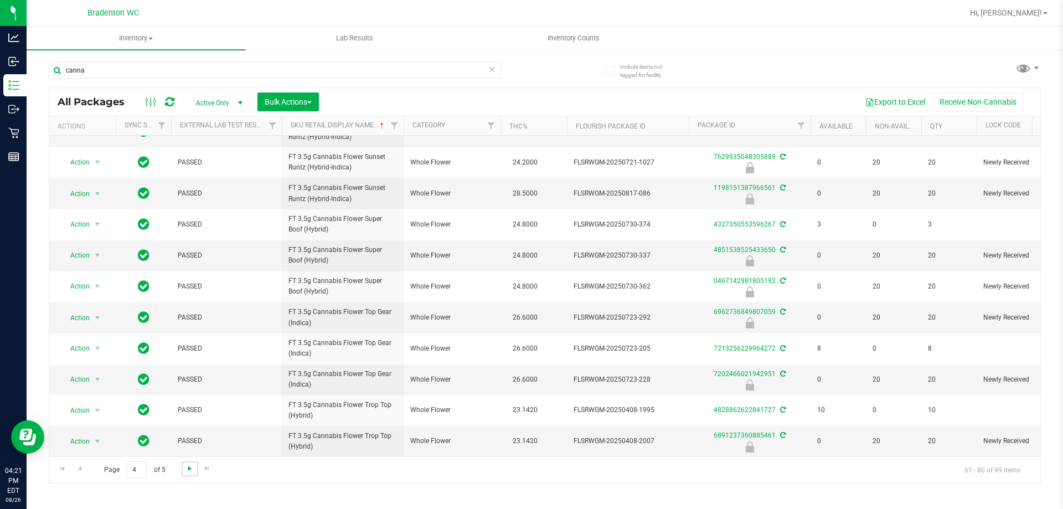
click at [192, 470] on span "Go to the next page" at bounding box center [190, 468] width 9 height 9
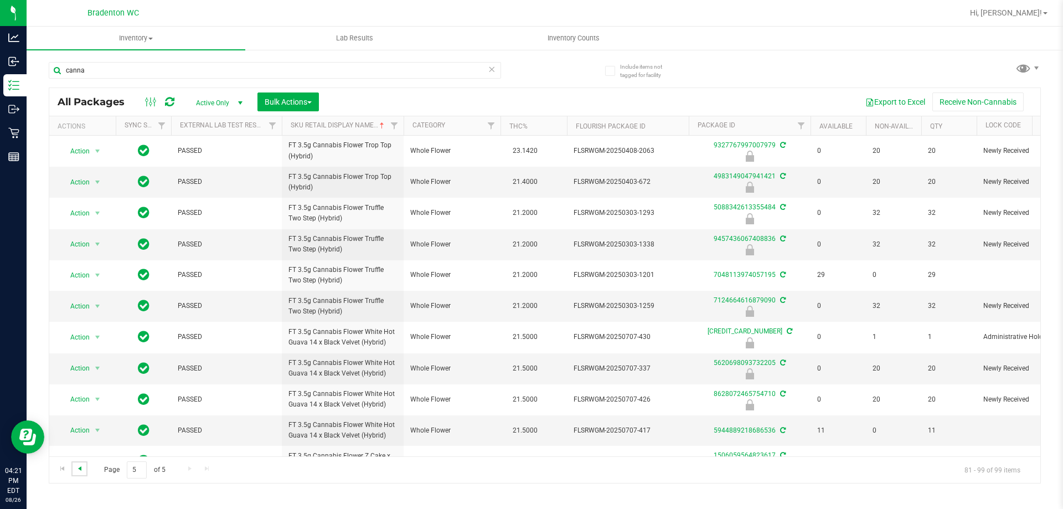
click at [81, 466] on span "Go to the previous page" at bounding box center [79, 468] width 9 height 9
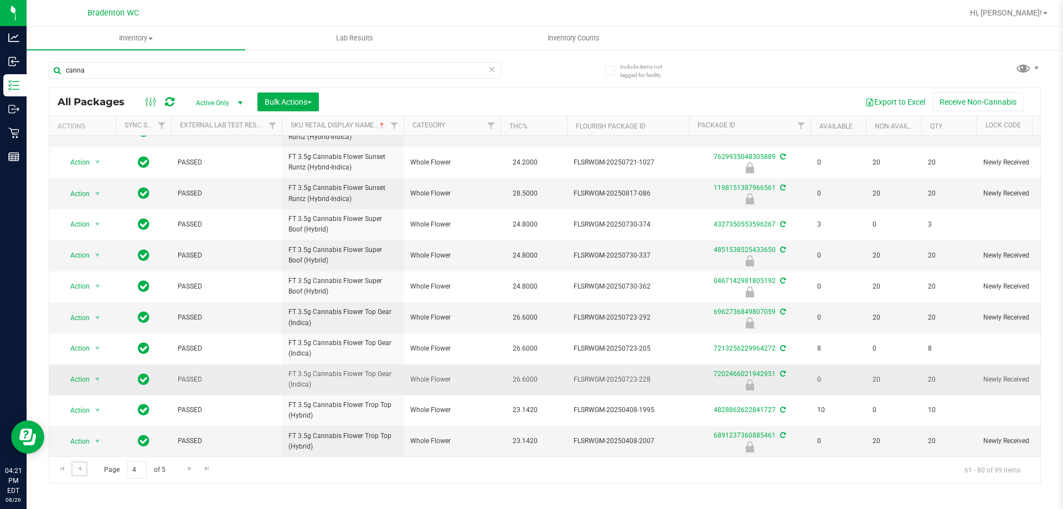
scroll to position [306, 0]
click at [188, 470] on span "Go to the next page" at bounding box center [190, 468] width 9 height 9
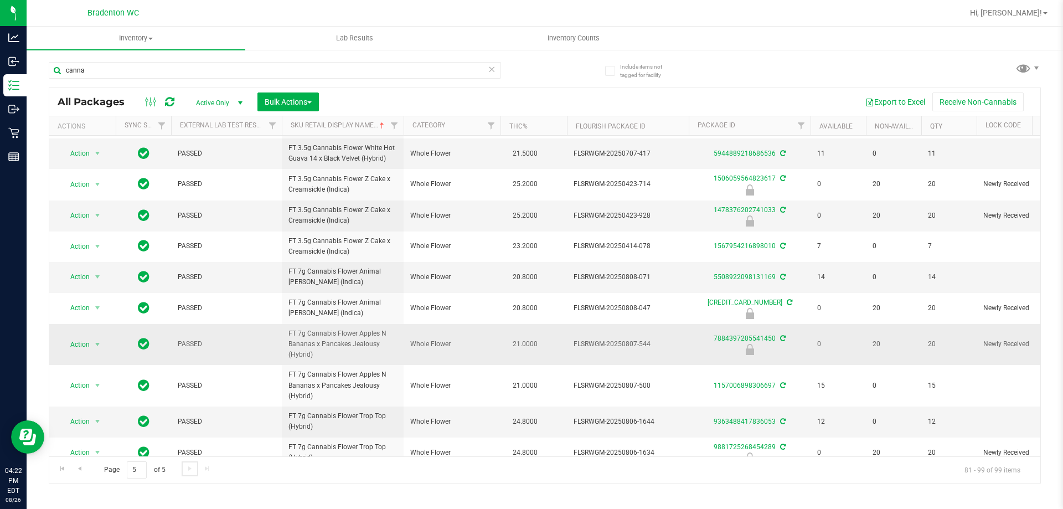
scroll to position [297, 0]
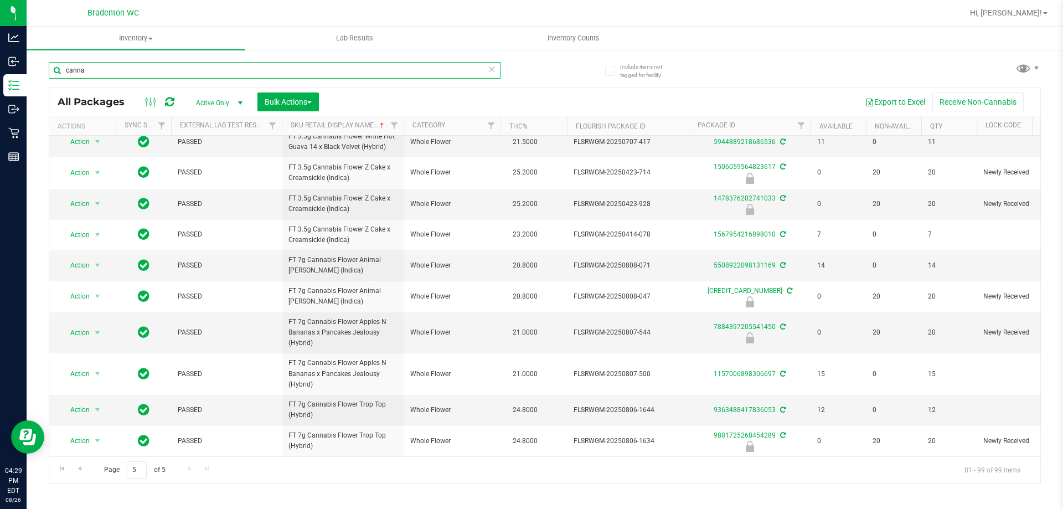
click at [144, 69] on input "canna" at bounding box center [275, 70] width 452 height 17
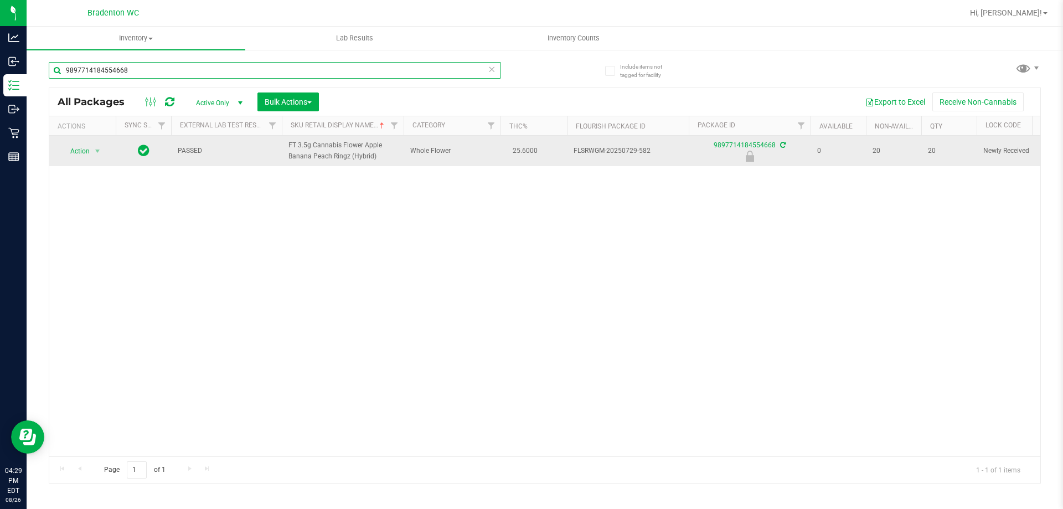
type input "9897714184554668"
click at [88, 150] on span "Action" at bounding box center [75, 151] width 30 height 16
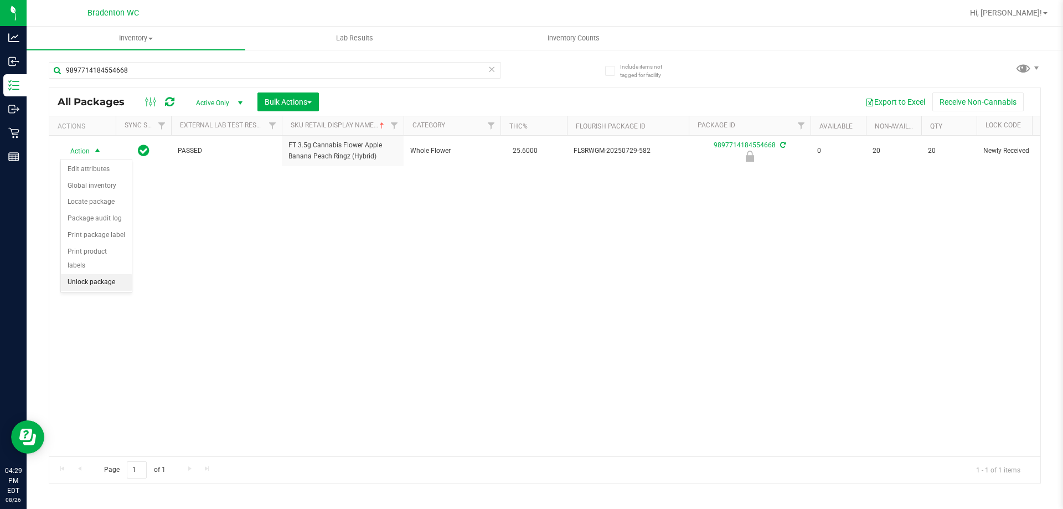
click at [97, 274] on li "Unlock package" at bounding box center [96, 282] width 71 height 17
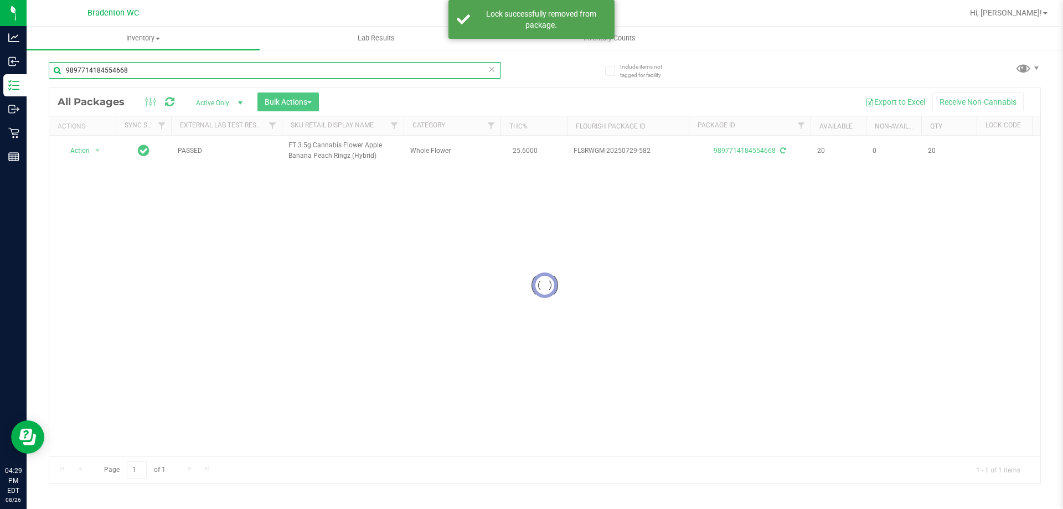
click at [183, 77] on input "9897714184554668" at bounding box center [275, 70] width 452 height 17
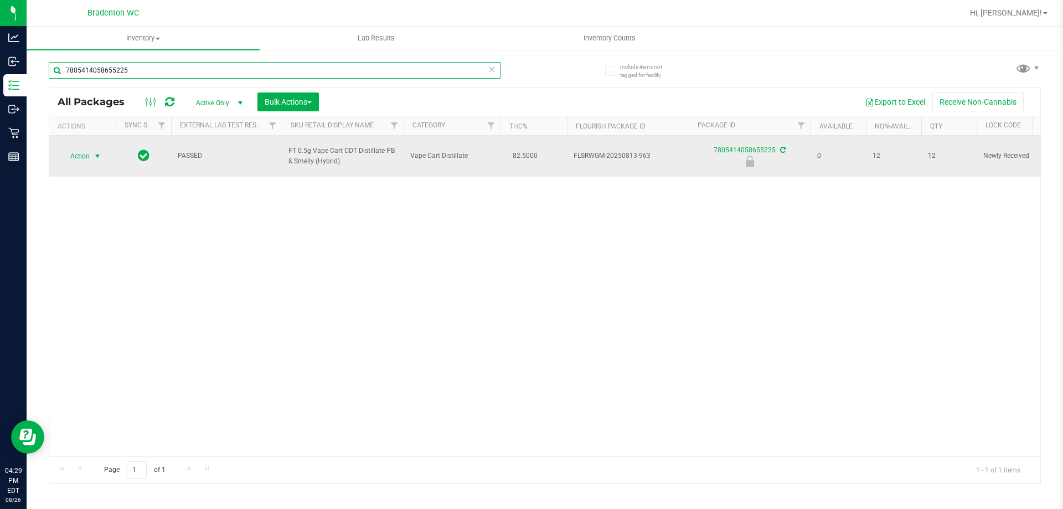
type input "7805414058655225"
click at [95, 154] on span "select" at bounding box center [97, 156] width 9 height 9
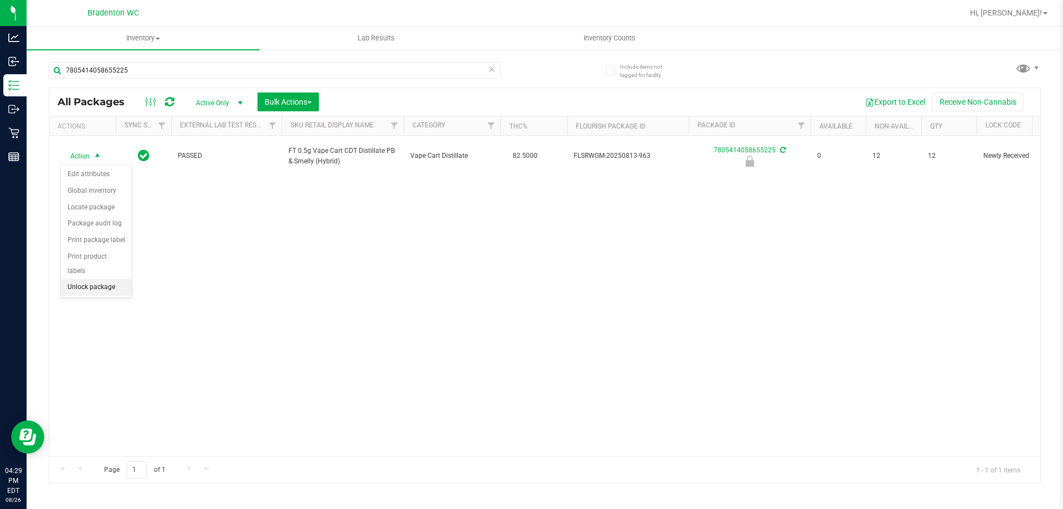
click at [89, 279] on li "Unlock package" at bounding box center [96, 287] width 71 height 17
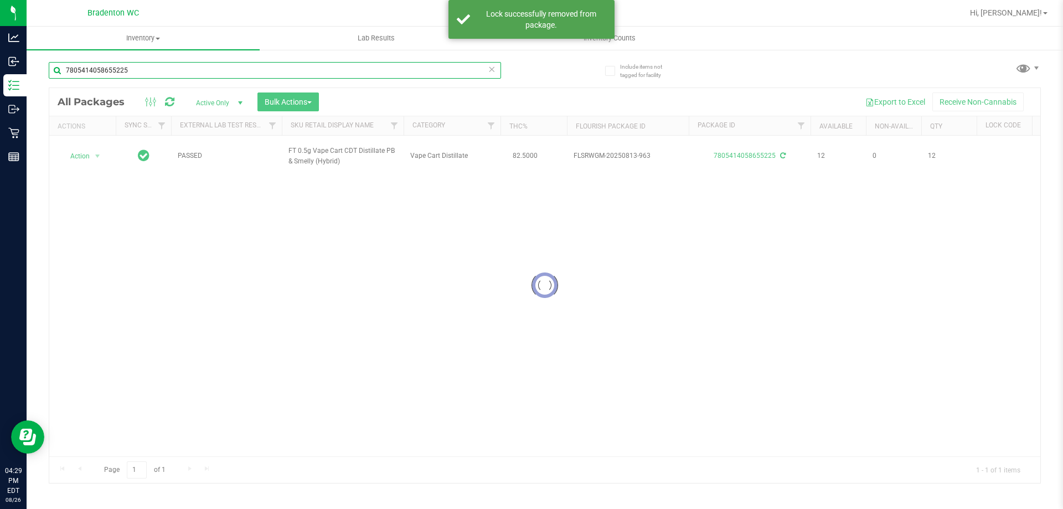
click at [142, 70] on input "7805414058655225" at bounding box center [275, 70] width 452 height 17
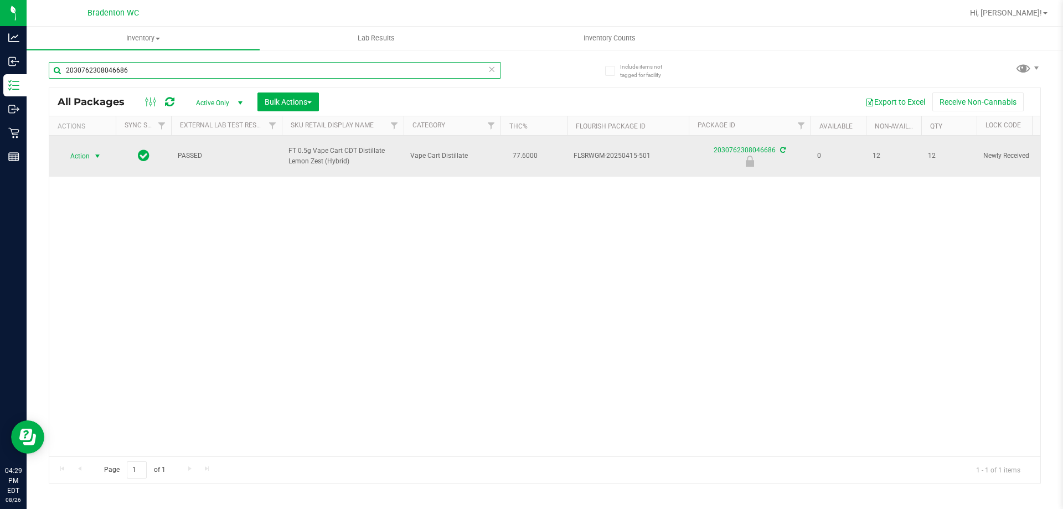
type input "2030762308046686"
click at [92, 158] on span "select" at bounding box center [98, 156] width 14 height 16
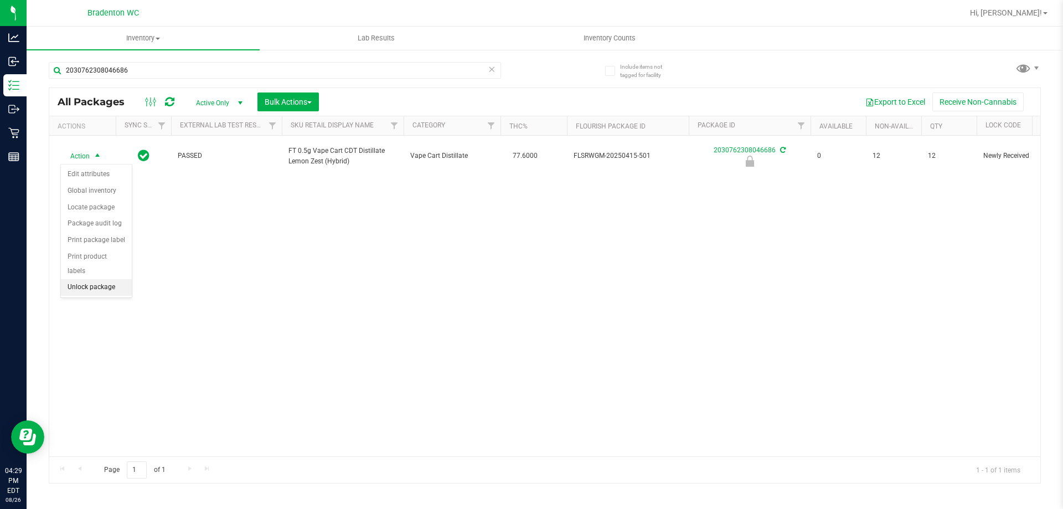
click at [86, 279] on li "Unlock package" at bounding box center [96, 287] width 71 height 17
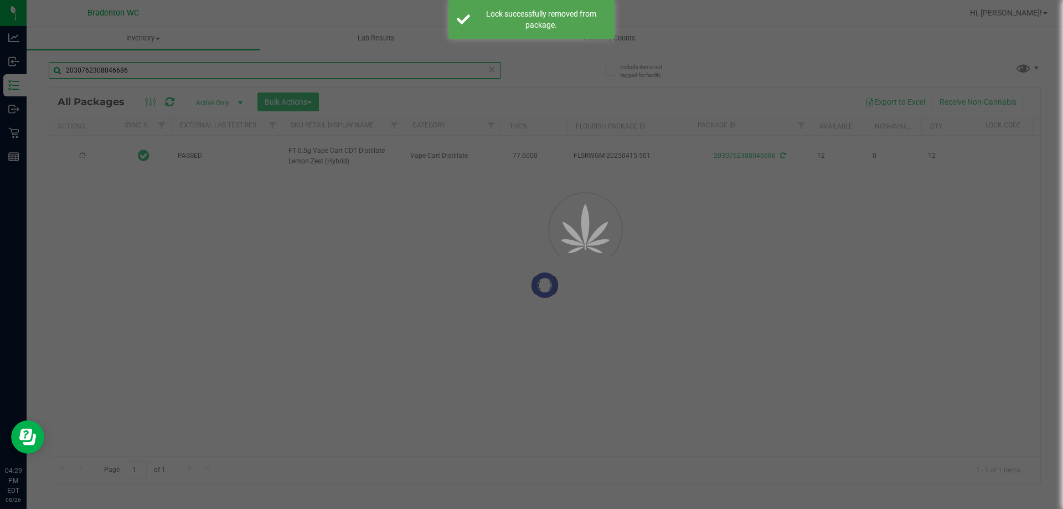
click at [171, 73] on div "Inventory All packages All inventory Waste log Create inventory Lab Results Inv…" at bounding box center [545, 268] width 1037 height 482
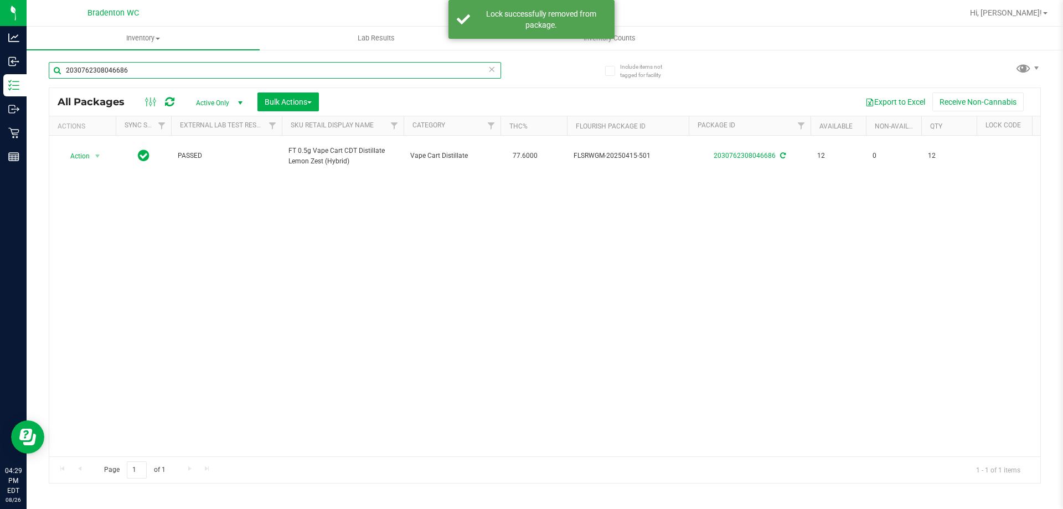
click at [171, 73] on input "2030762308046686" at bounding box center [275, 70] width 452 height 17
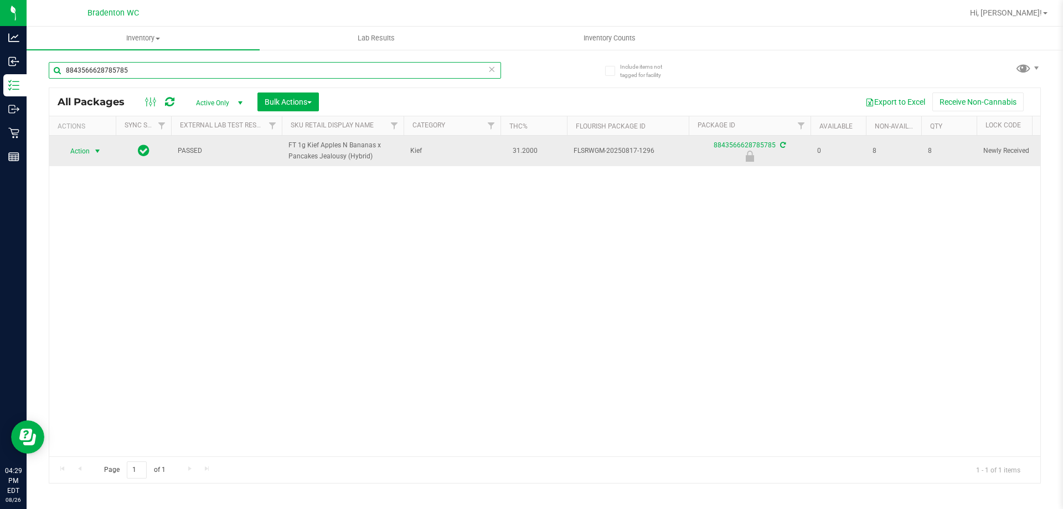
type input "8843566628785785"
click at [92, 157] on span "select" at bounding box center [98, 151] width 14 height 16
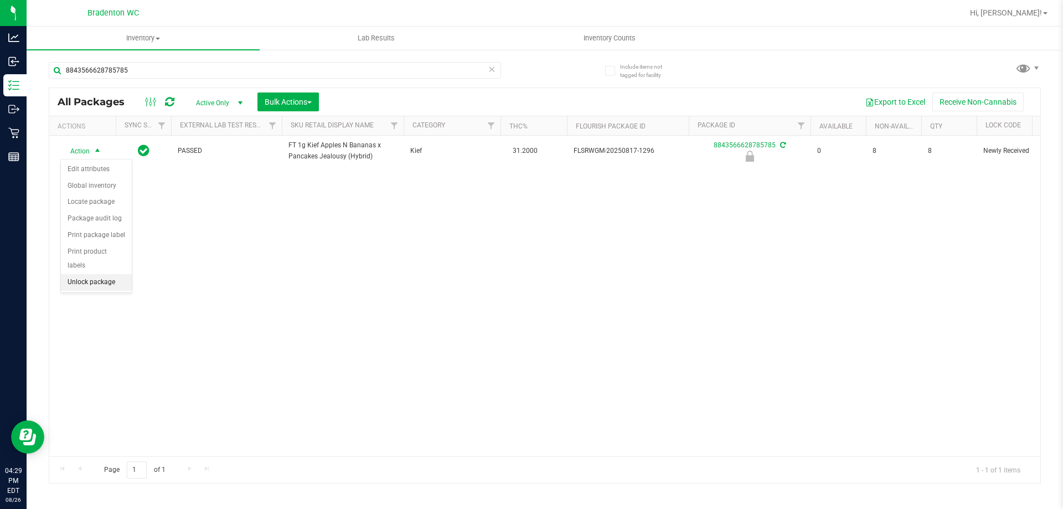
click at [102, 274] on li "Unlock package" at bounding box center [96, 282] width 71 height 17
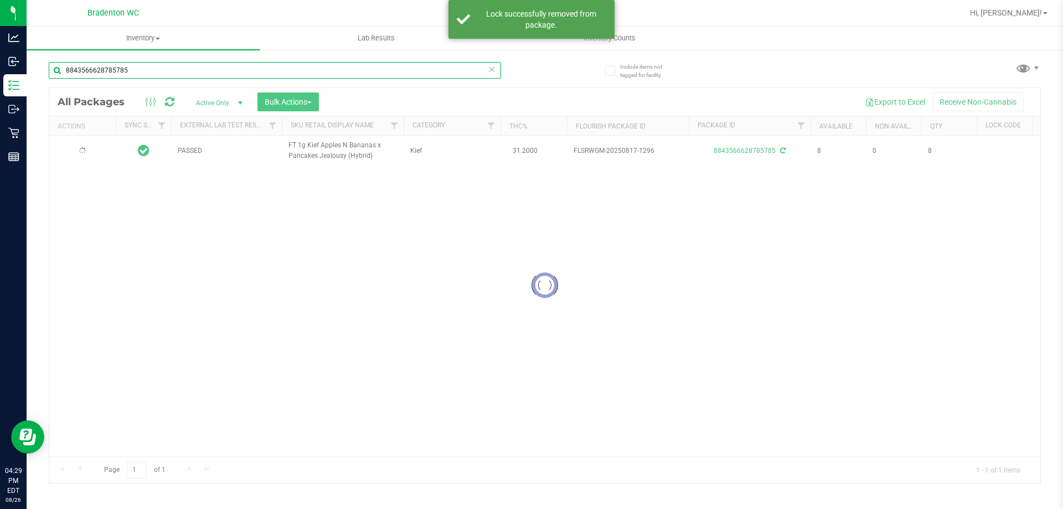
click at [138, 73] on input "8843566628785785" at bounding box center [275, 70] width 452 height 17
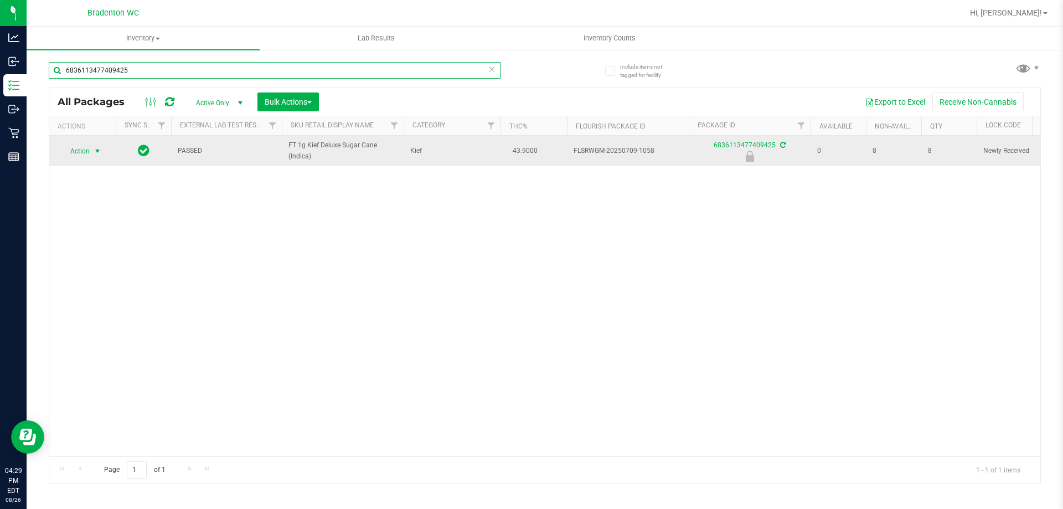
type input "6836113477409425"
click at [75, 151] on span "Action" at bounding box center [75, 151] width 30 height 16
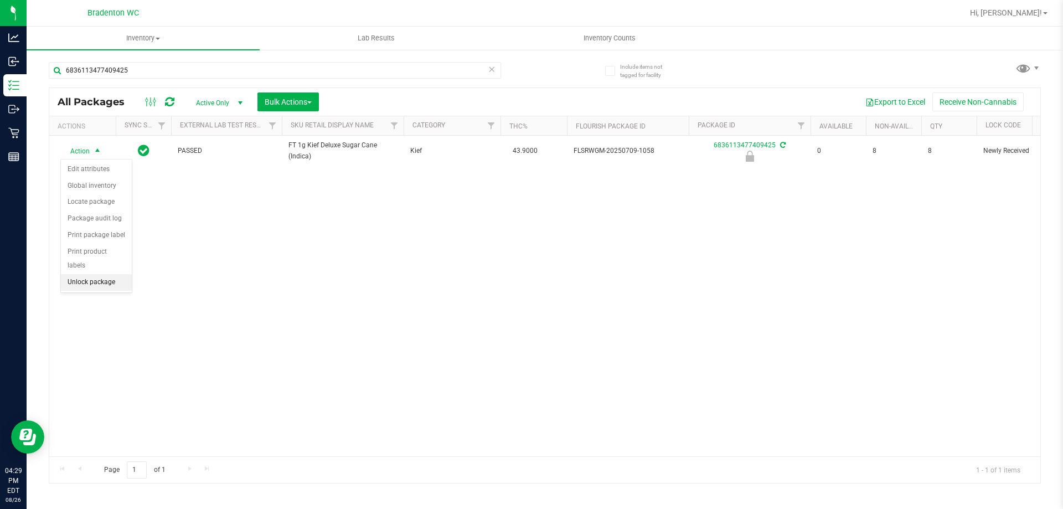
click at [105, 274] on li "Unlock package" at bounding box center [96, 282] width 71 height 17
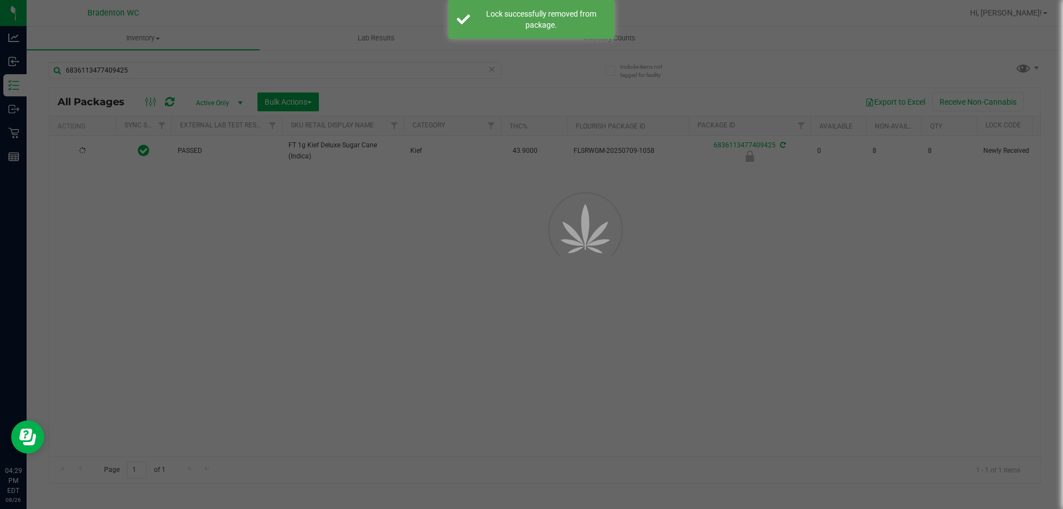
click at [154, 74] on div at bounding box center [531, 254] width 1063 height 509
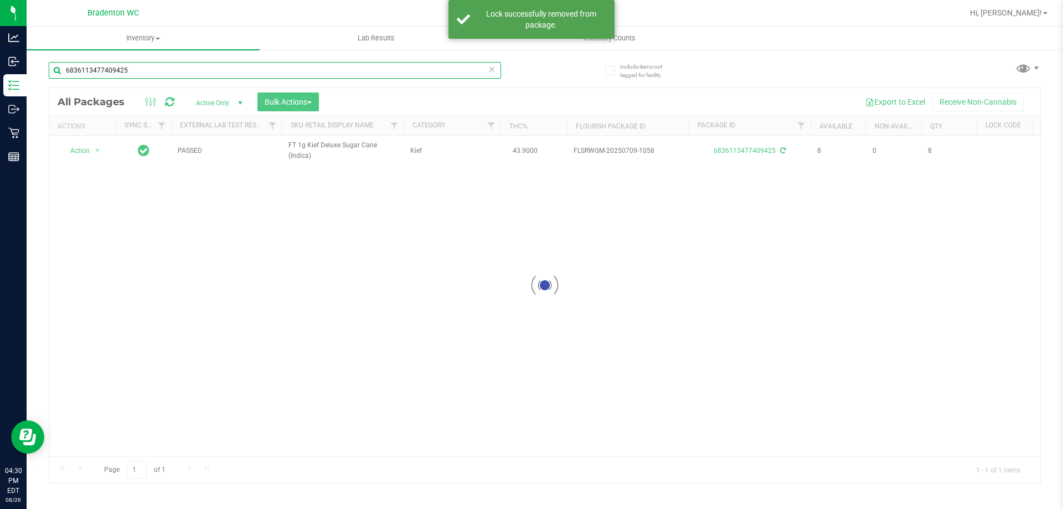
click at [154, 74] on input "6836113477409425" at bounding box center [275, 70] width 452 height 17
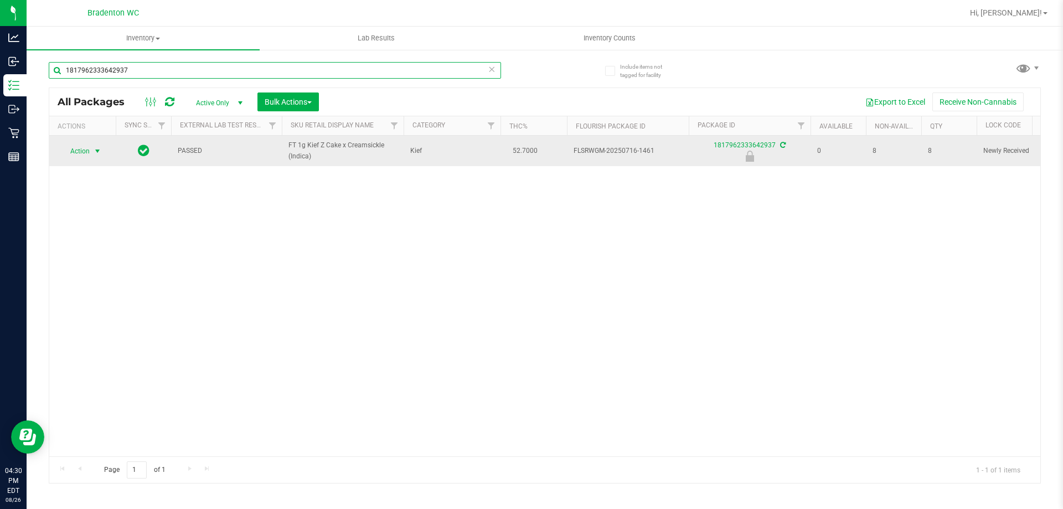
type input "1817962333642937"
click at [97, 150] on span "select" at bounding box center [97, 151] width 9 height 9
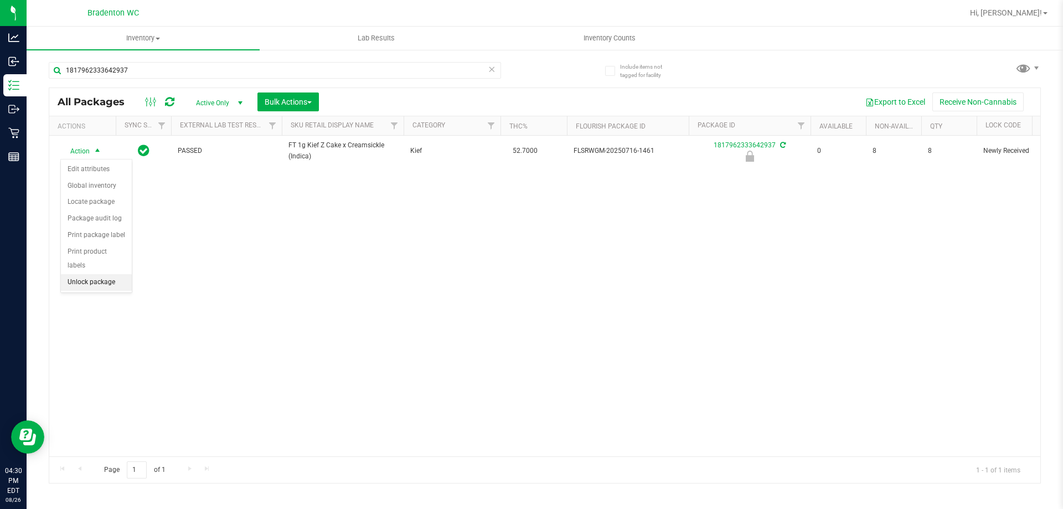
click at [88, 274] on li "Unlock package" at bounding box center [96, 282] width 71 height 17
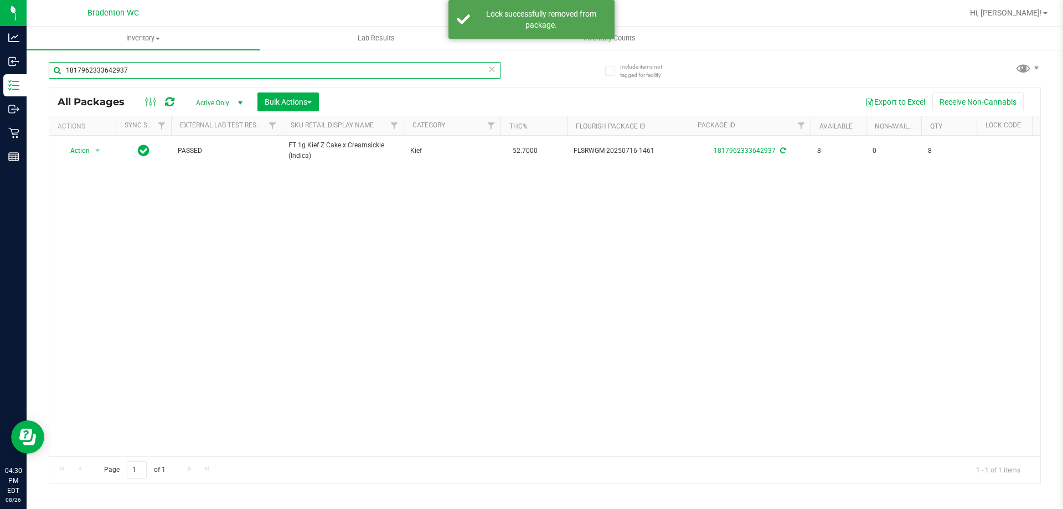
click at [150, 69] on input "1817962333642937" at bounding box center [275, 70] width 452 height 17
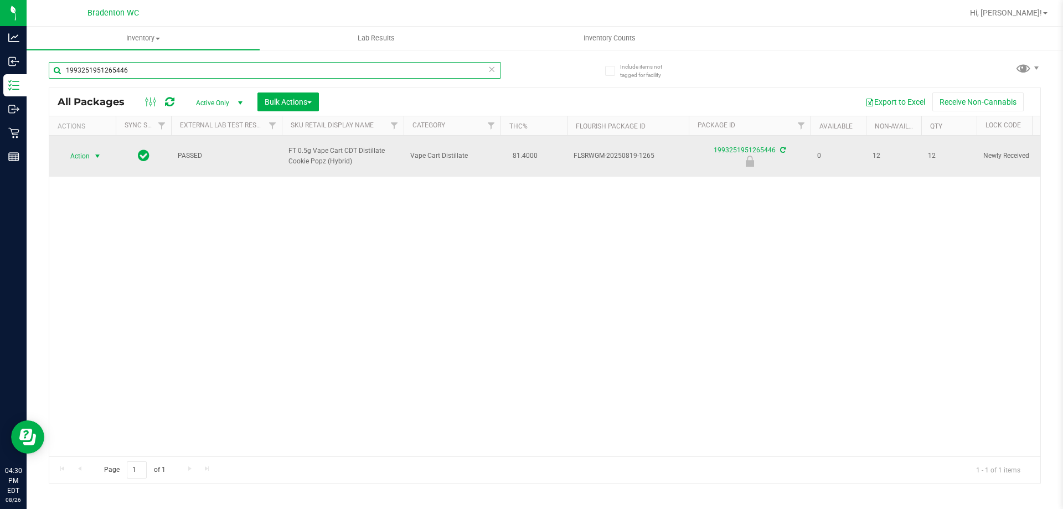
type input "1993251951265446"
click at [94, 160] on span "select" at bounding box center [97, 156] width 9 height 9
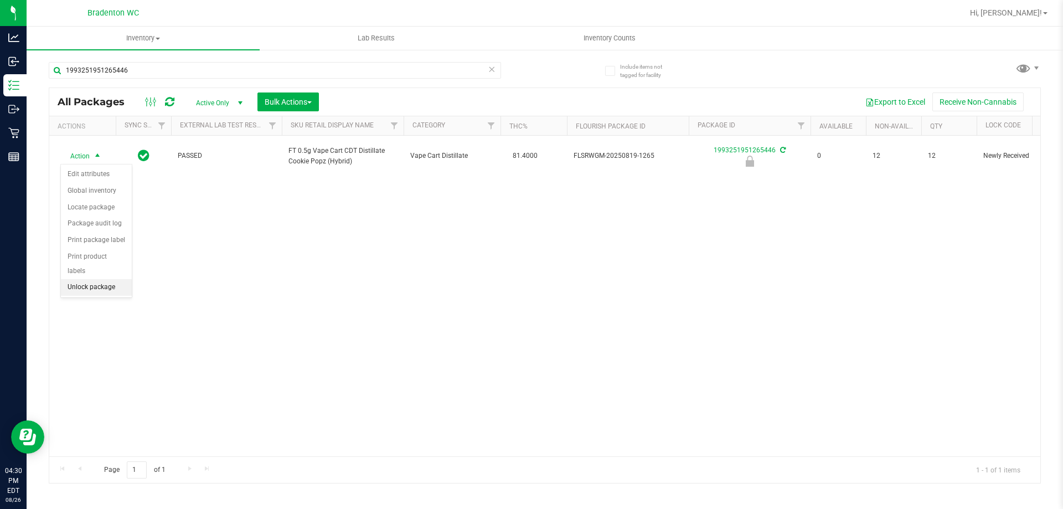
click at [116, 279] on li "Unlock package" at bounding box center [96, 287] width 71 height 17
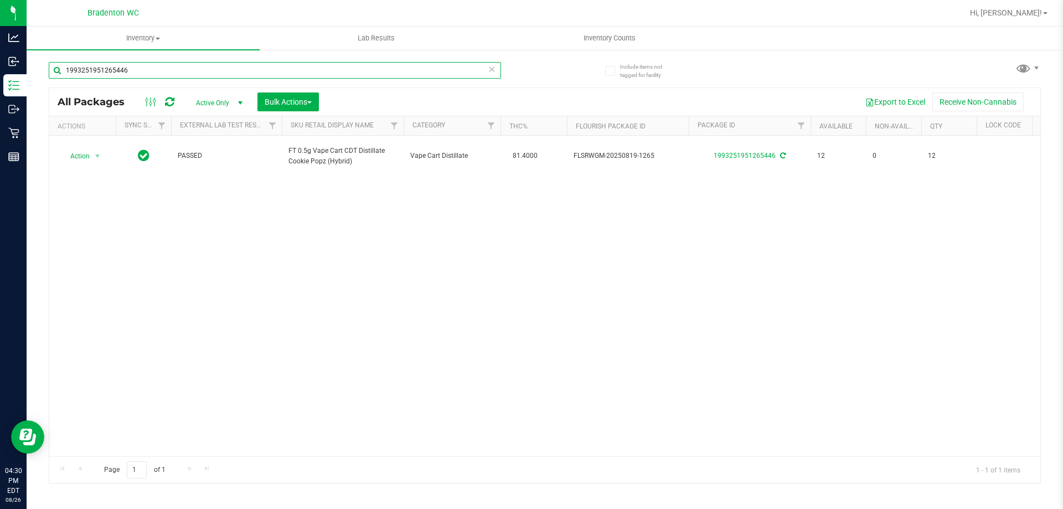
click at [226, 64] on input "1993251951265446" at bounding box center [275, 70] width 452 height 17
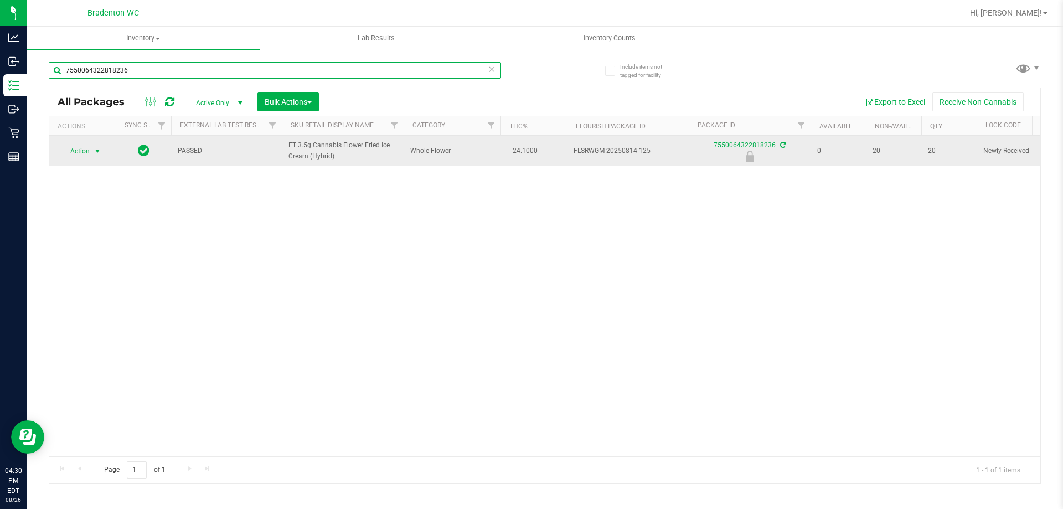
type input "7550064322818236"
click at [76, 152] on span "Action" at bounding box center [75, 151] width 30 height 16
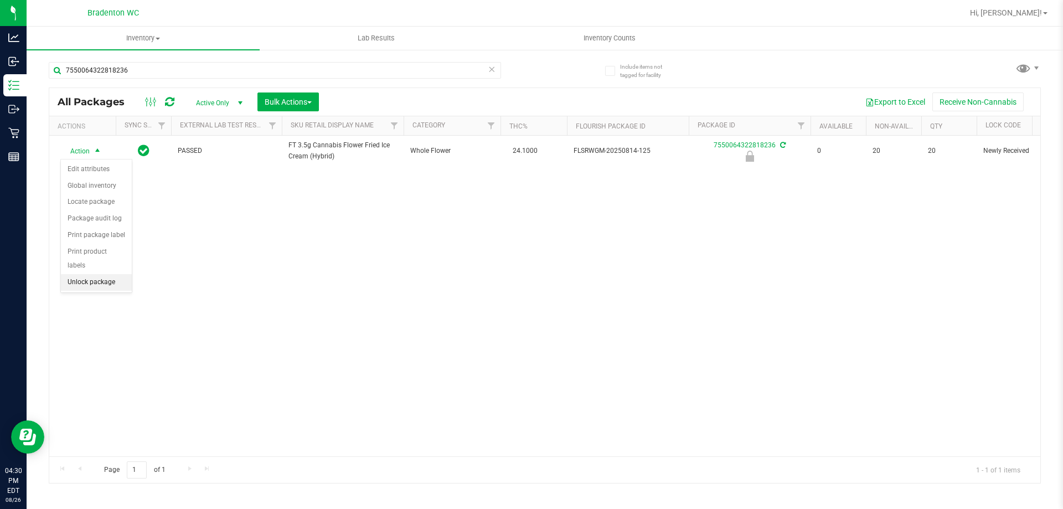
click at [111, 274] on li "Unlock package" at bounding box center [96, 282] width 71 height 17
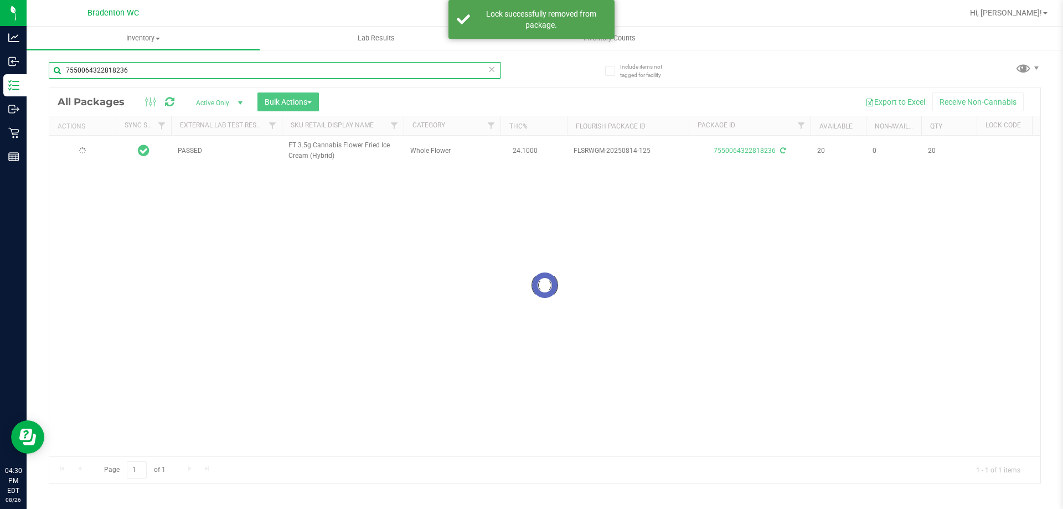
click at [157, 74] on input "7550064322818236" at bounding box center [275, 70] width 452 height 17
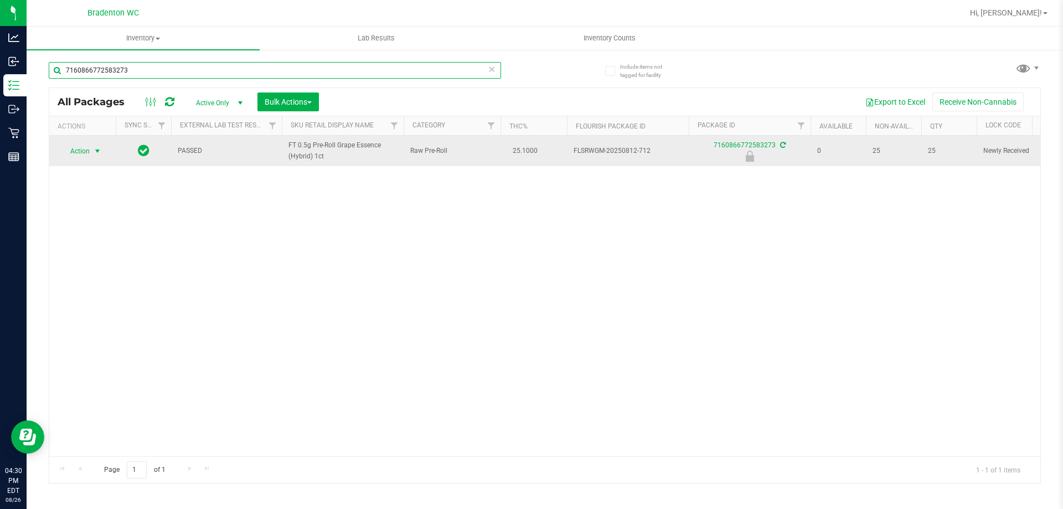
type input "7160866772583273"
click at [86, 150] on span "Action" at bounding box center [75, 151] width 30 height 16
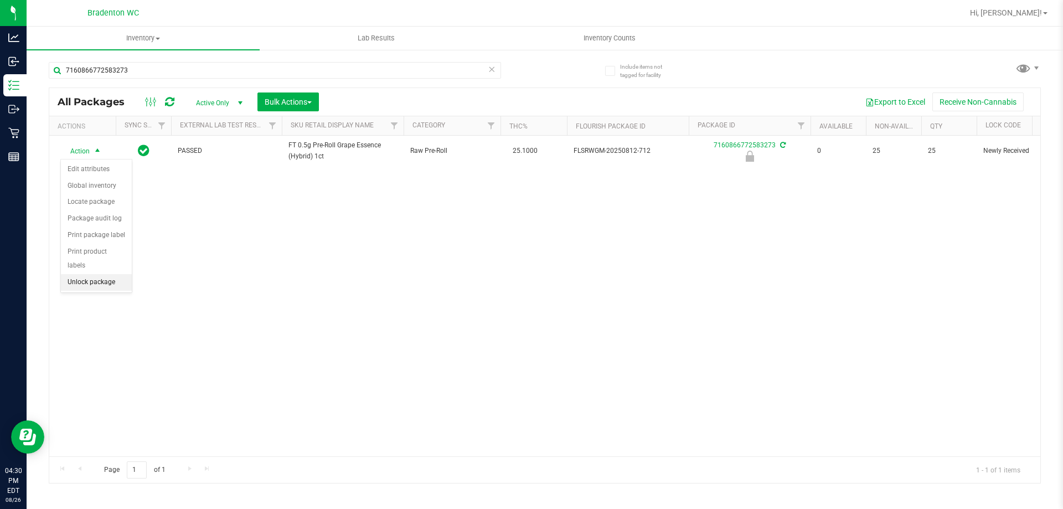
click at [77, 274] on li "Unlock package" at bounding box center [96, 282] width 71 height 17
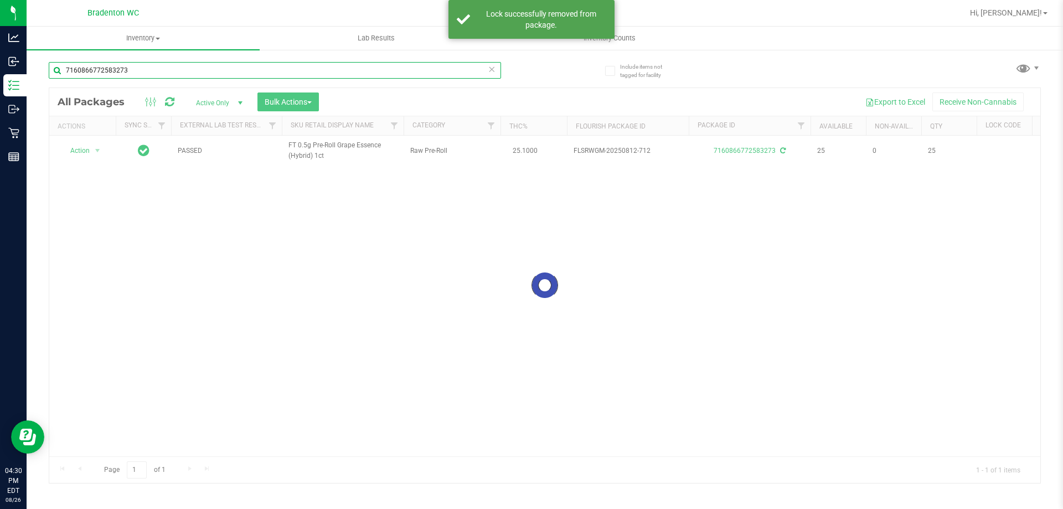
click at [152, 69] on input "7160866772583273" at bounding box center [275, 70] width 452 height 17
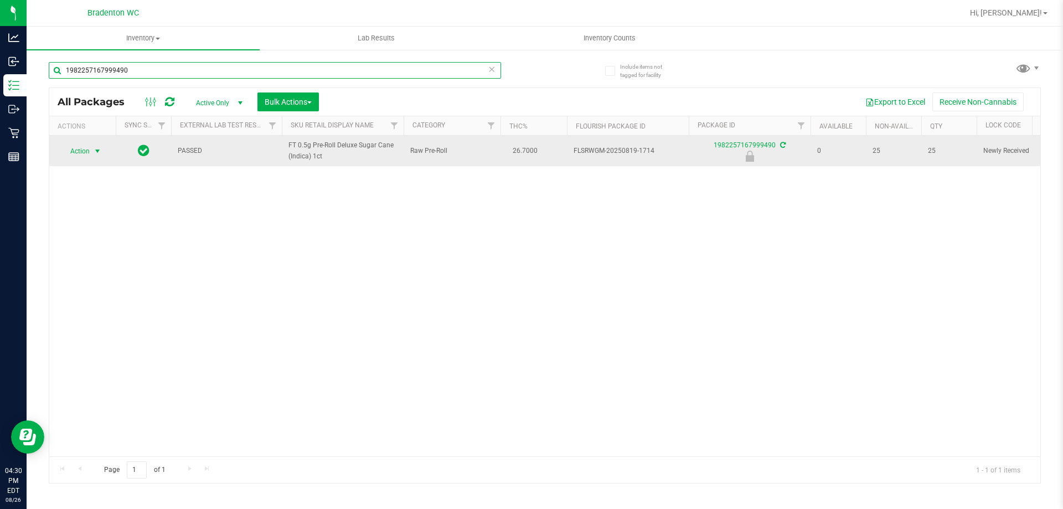
type input "1982257167999490"
click at [91, 151] on span "select" at bounding box center [98, 151] width 14 height 16
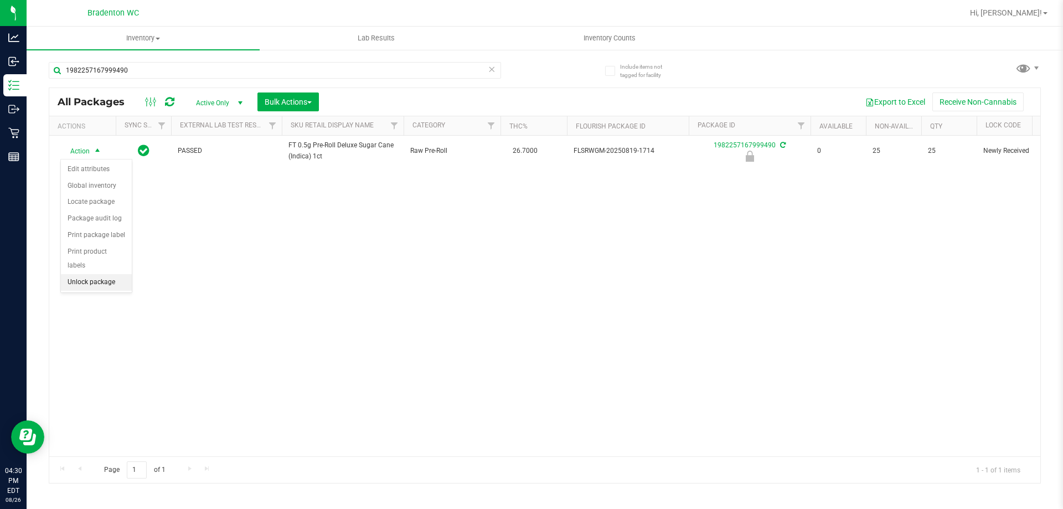
click at [89, 274] on li "Unlock package" at bounding box center [96, 282] width 71 height 17
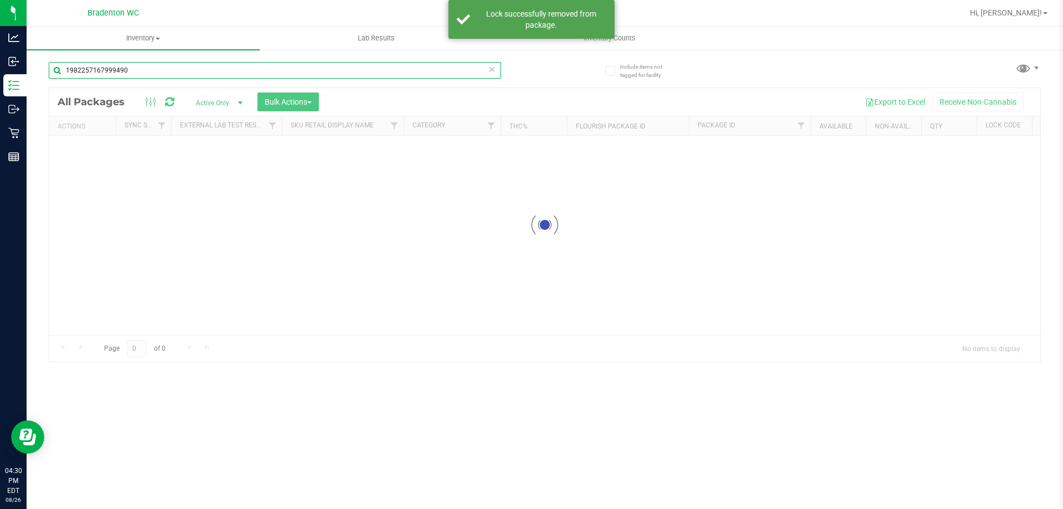
click at [140, 70] on div "Inventory All packages All inventory Waste log Create inventory Lab Results Inv…" at bounding box center [545, 268] width 1037 height 482
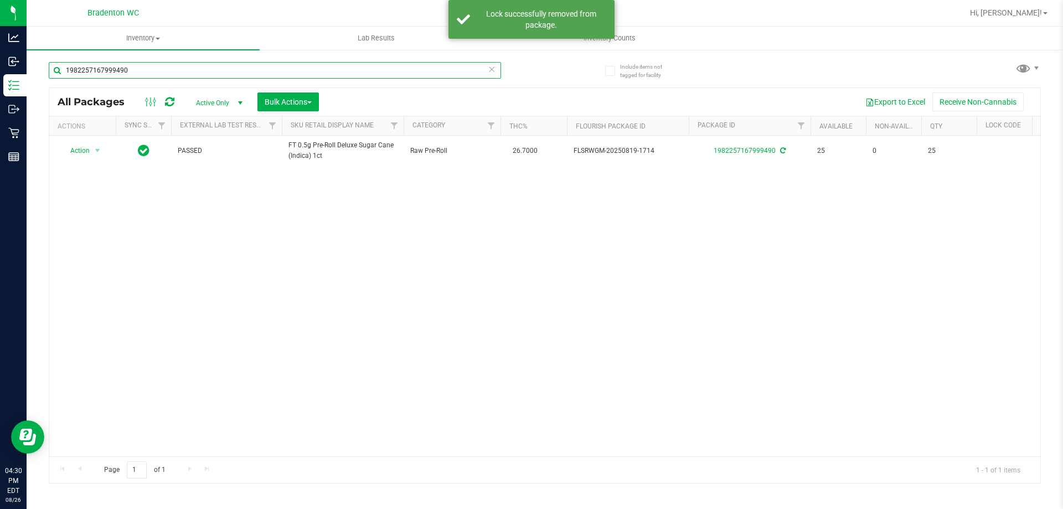
click at [140, 70] on input "1982257167999490" at bounding box center [275, 70] width 452 height 17
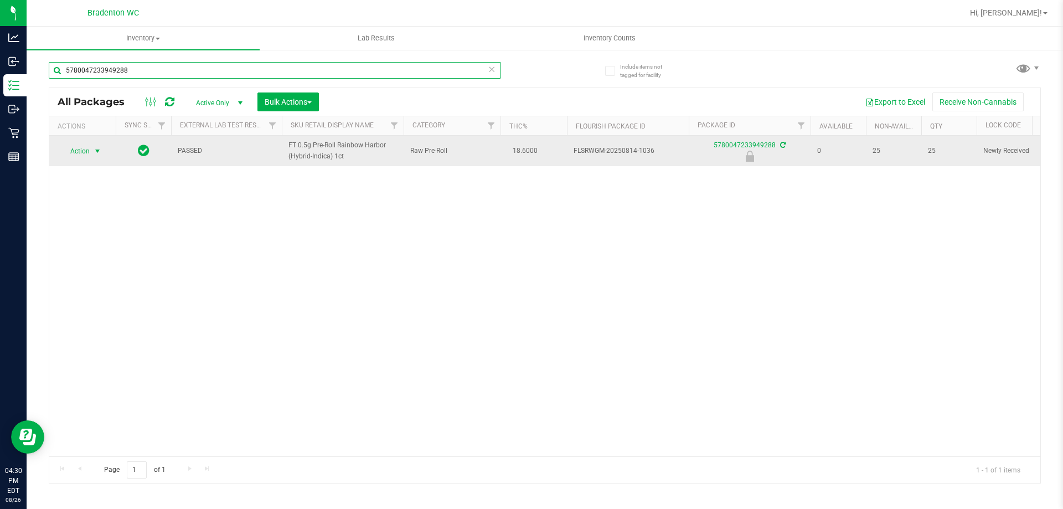
type input "5780047233949288"
click at [98, 154] on span "select" at bounding box center [97, 151] width 9 height 9
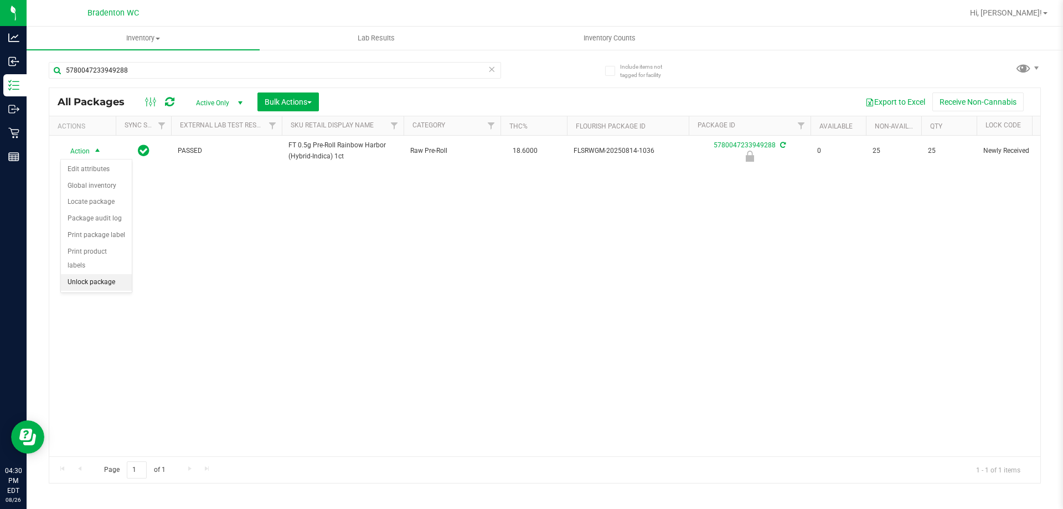
click at [96, 274] on li "Unlock package" at bounding box center [96, 282] width 71 height 17
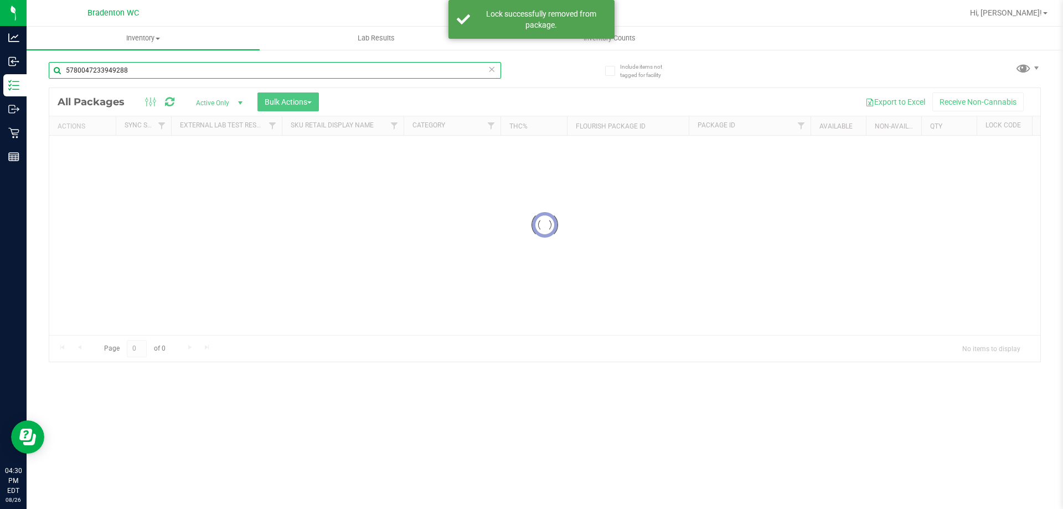
click at [140, 72] on div "Inventory All packages All inventory Waste log Create inventory Lab Results Inv…" at bounding box center [545, 268] width 1037 height 482
click at [140, 72] on input "5780047233949288" at bounding box center [275, 70] width 452 height 17
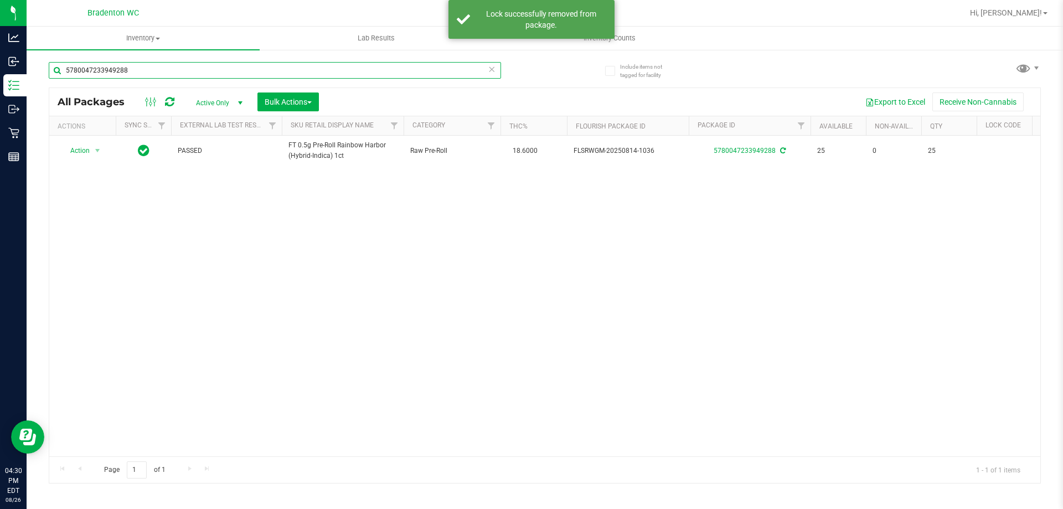
click at [140, 72] on input "5780047233949288" at bounding box center [275, 70] width 452 height 17
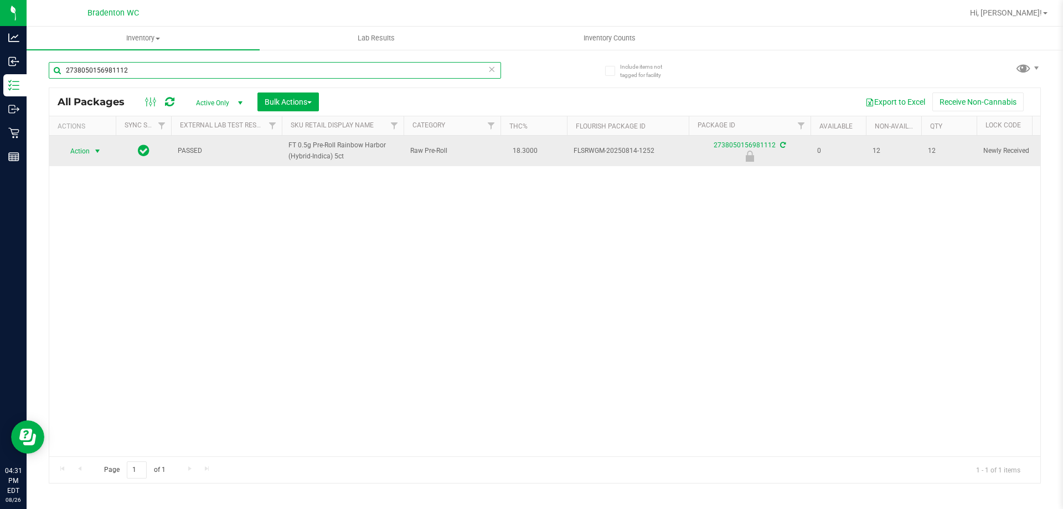
type input "2738050156981112"
click at [81, 154] on span "Action" at bounding box center [75, 151] width 30 height 16
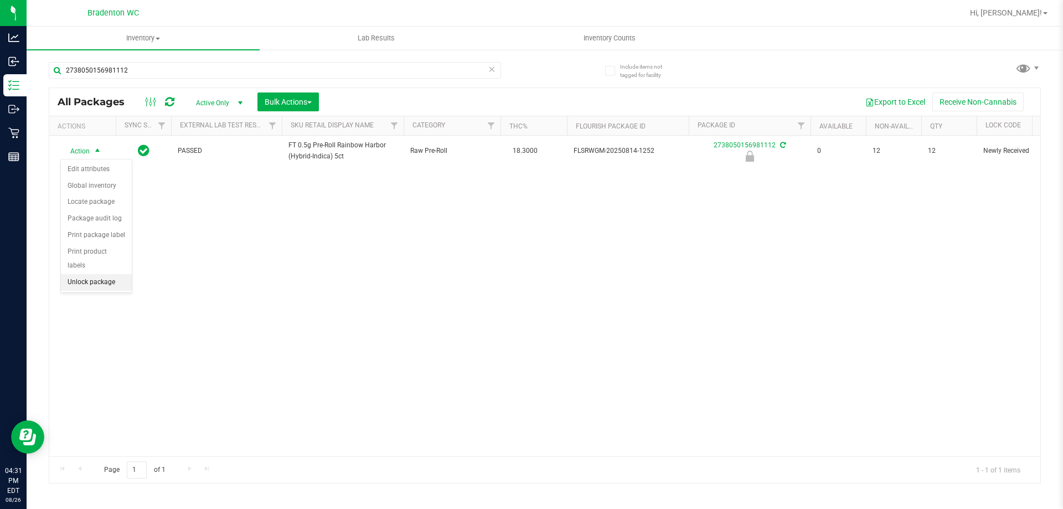
click at [90, 274] on li "Unlock package" at bounding box center [96, 282] width 71 height 17
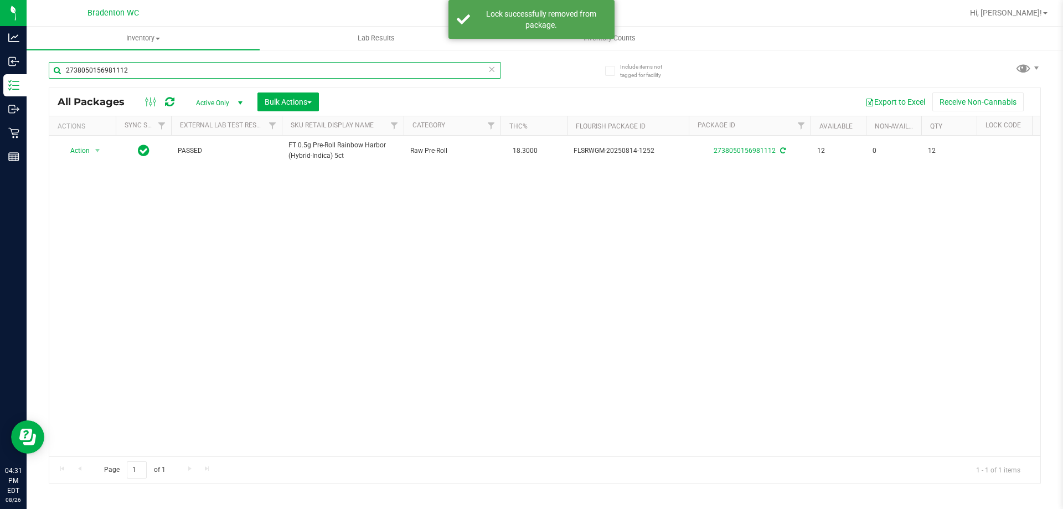
click at [166, 77] on input "2738050156981112" at bounding box center [275, 70] width 452 height 17
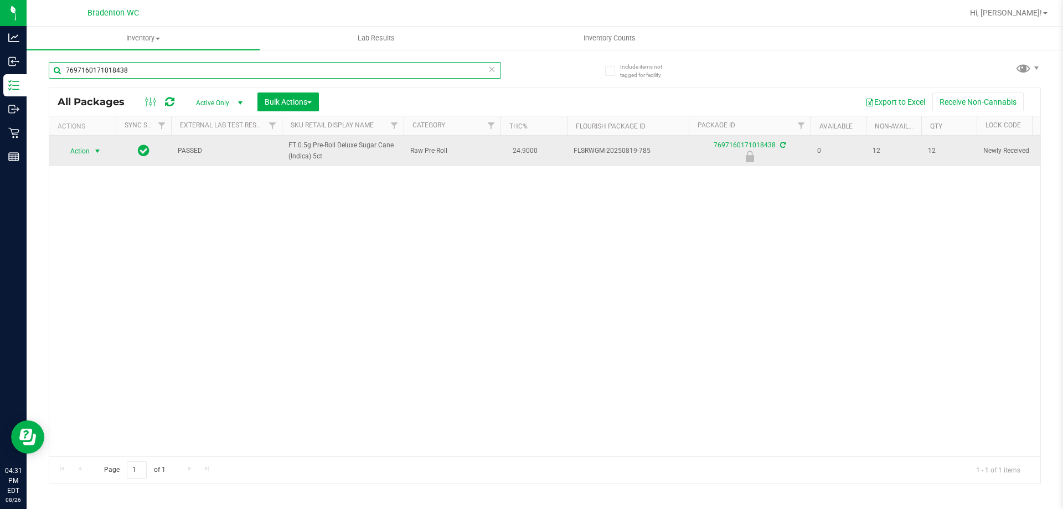
type input "7697160171018438"
click at [79, 150] on span "Action" at bounding box center [75, 151] width 30 height 16
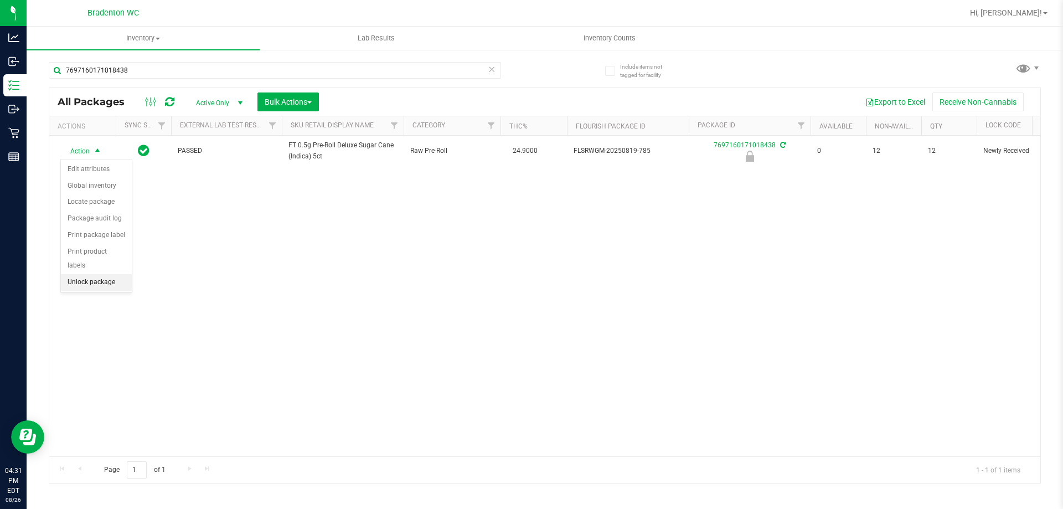
click at [93, 274] on li "Unlock package" at bounding box center [96, 282] width 71 height 17
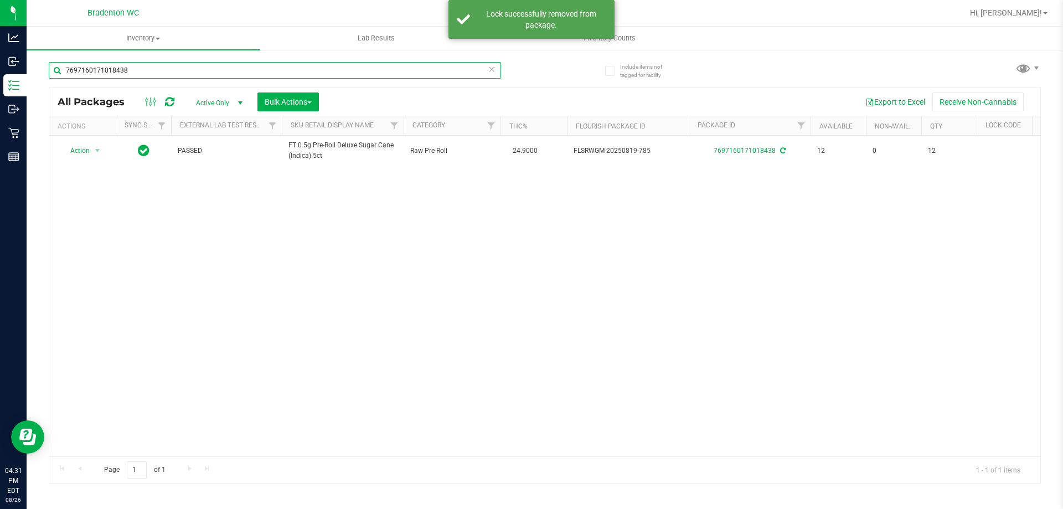
click at [213, 75] on input "7697160171018438" at bounding box center [275, 70] width 452 height 17
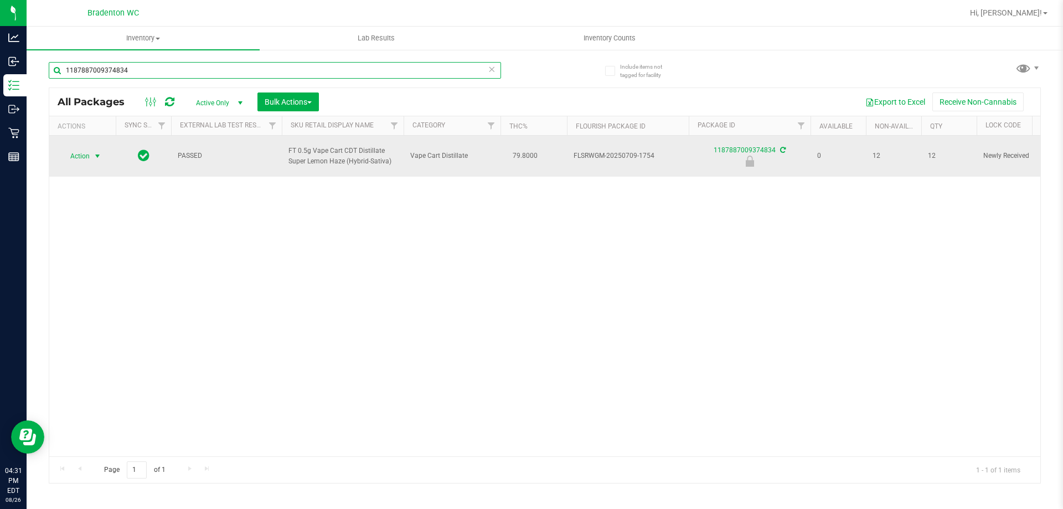
type input "1187887009374834"
click at [83, 158] on span "Action" at bounding box center [75, 156] width 30 height 16
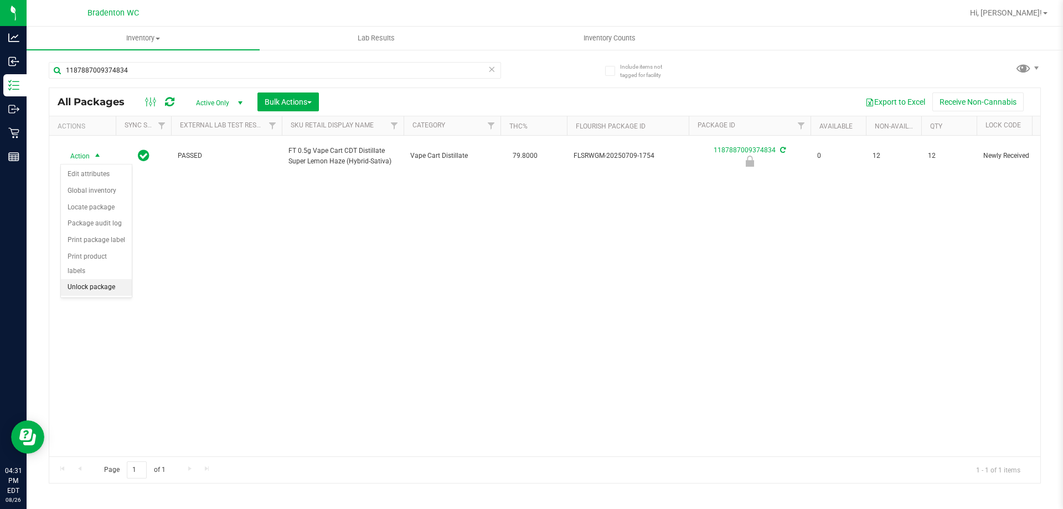
click at [98, 279] on li "Unlock package" at bounding box center [96, 287] width 71 height 17
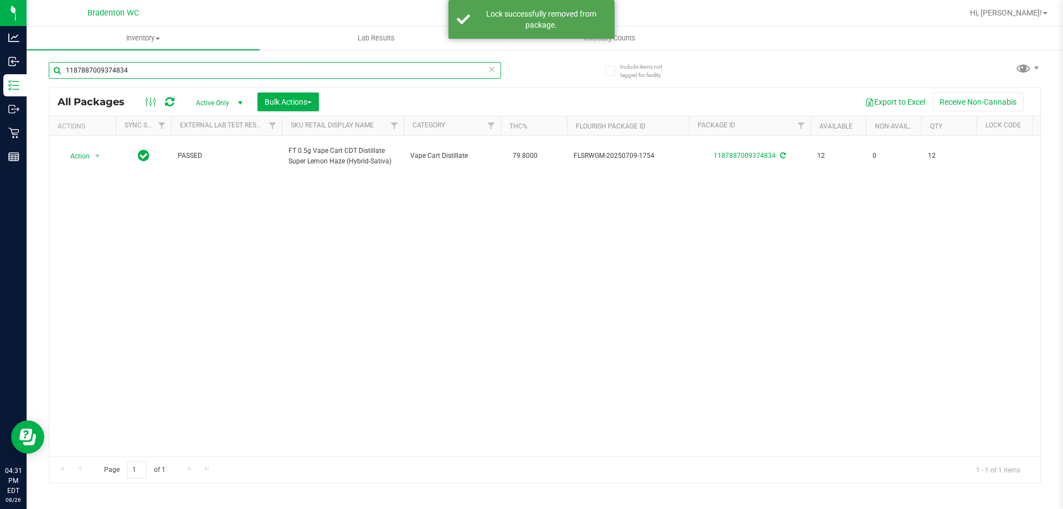
click at [186, 69] on input "1187887009374834" at bounding box center [275, 70] width 452 height 17
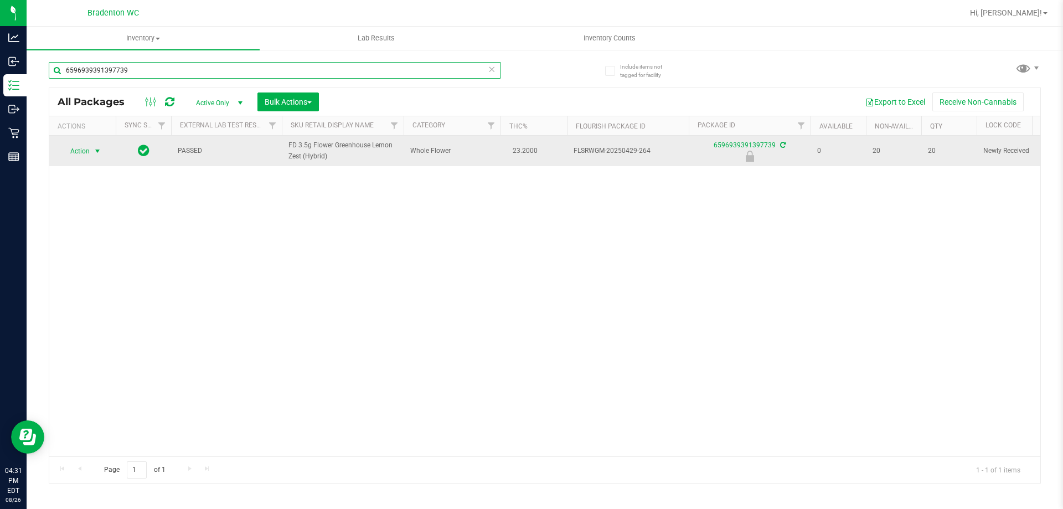
type input "6596939391397739"
click at [90, 151] on span "Action" at bounding box center [75, 151] width 30 height 16
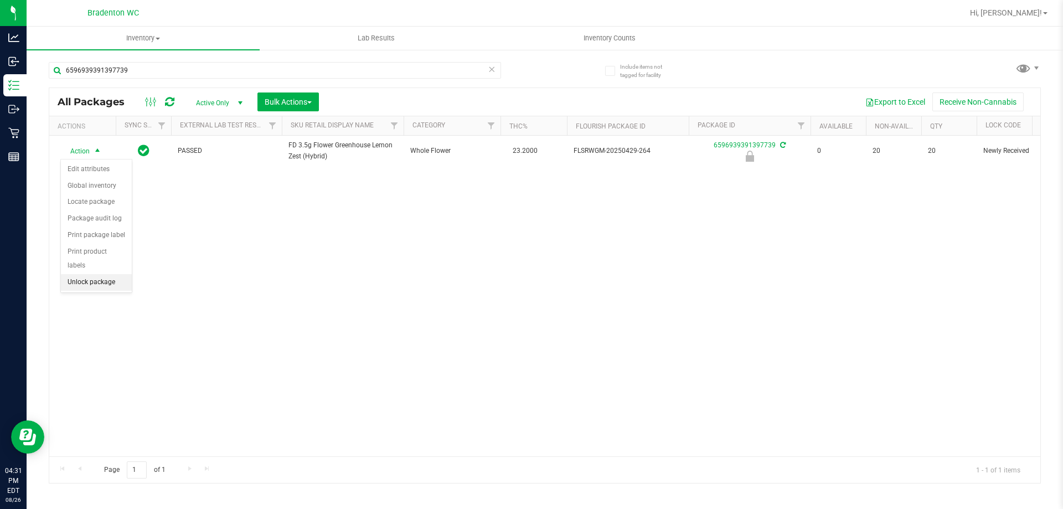
click at [103, 274] on li "Unlock package" at bounding box center [96, 282] width 71 height 17
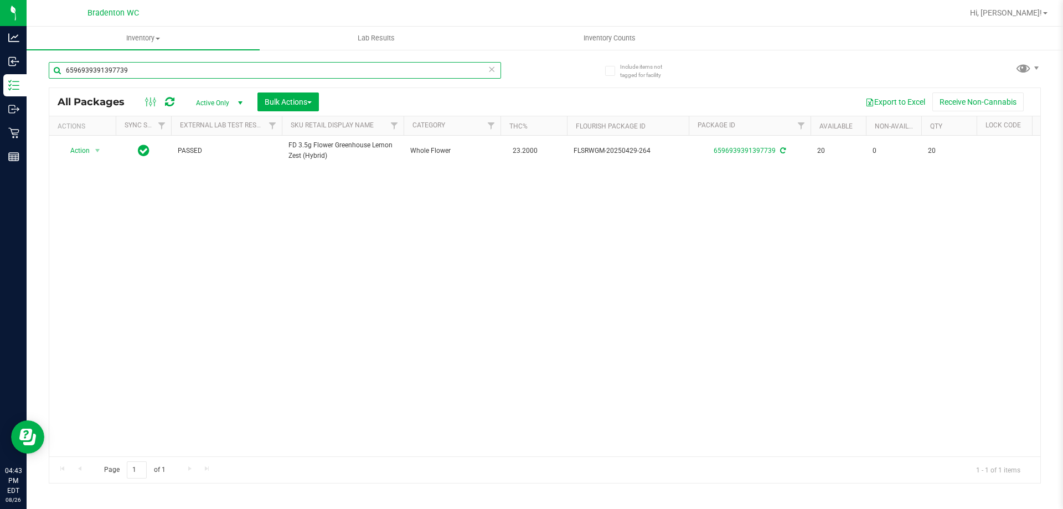
click at [238, 74] on input "6596939391397739" at bounding box center [275, 70] width 452 height 17
type input "2310751252632510"
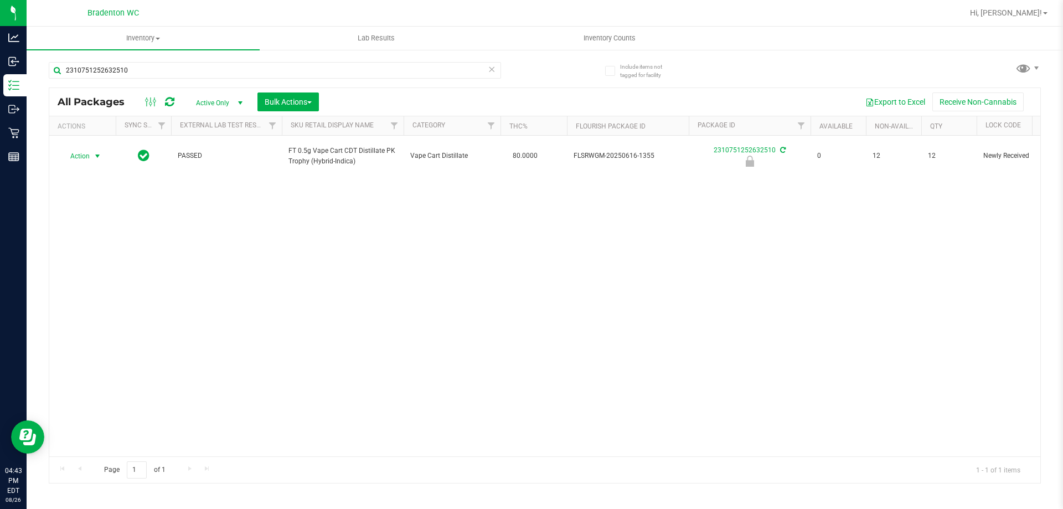
click at [92, 153] on span "select" at bounding box center [98, 156] width 14 height 16
drag, startPoint x: 111, startPoint y: 273, endPoint x: 120, endPoint y: 272, distance: 8.9
click at [115, 279] on li "Unlock package" at bounding box center [96, 287] width 71 height 17
click at [168, 69] on input "2310751252632510" at bounding box center [275, 70] width 452 height 17
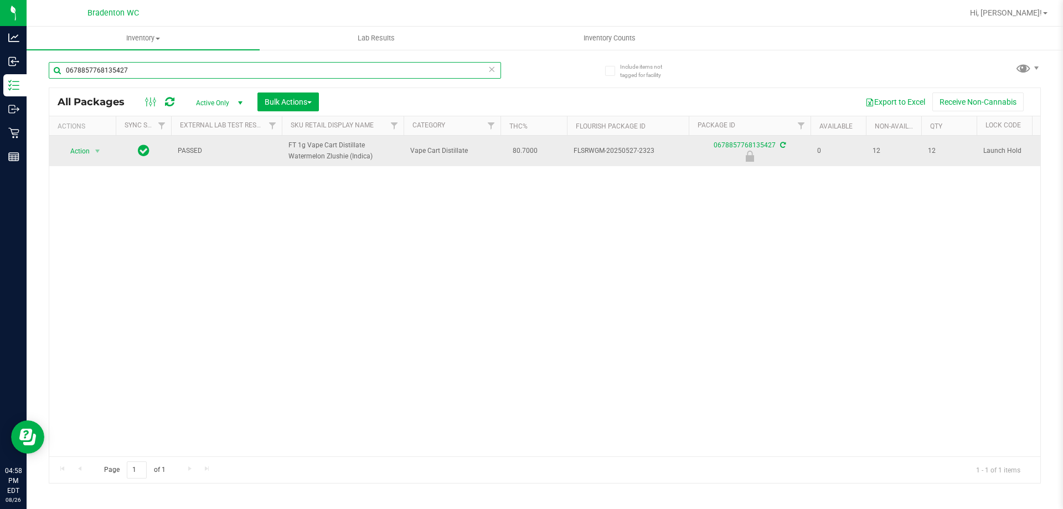
type input "0678857768135427"
click at [83, 153] on span "Action" at bounding box center [75, 151] width 30 height 16
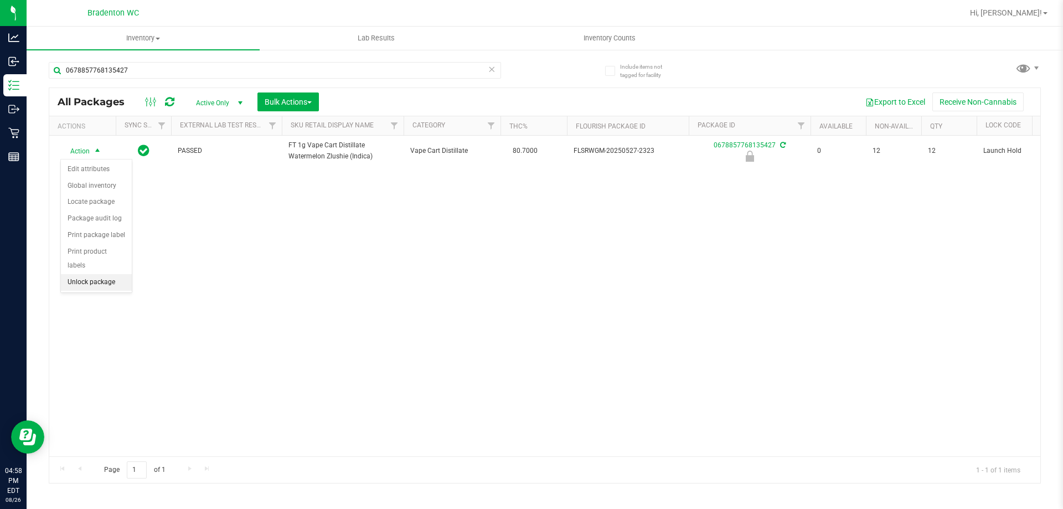
click at [96, 275] on li "Unlock package" at bounding box center [96, 282] width 71 height 17
